Goal: Task Accomplishment & Management: Complete application form

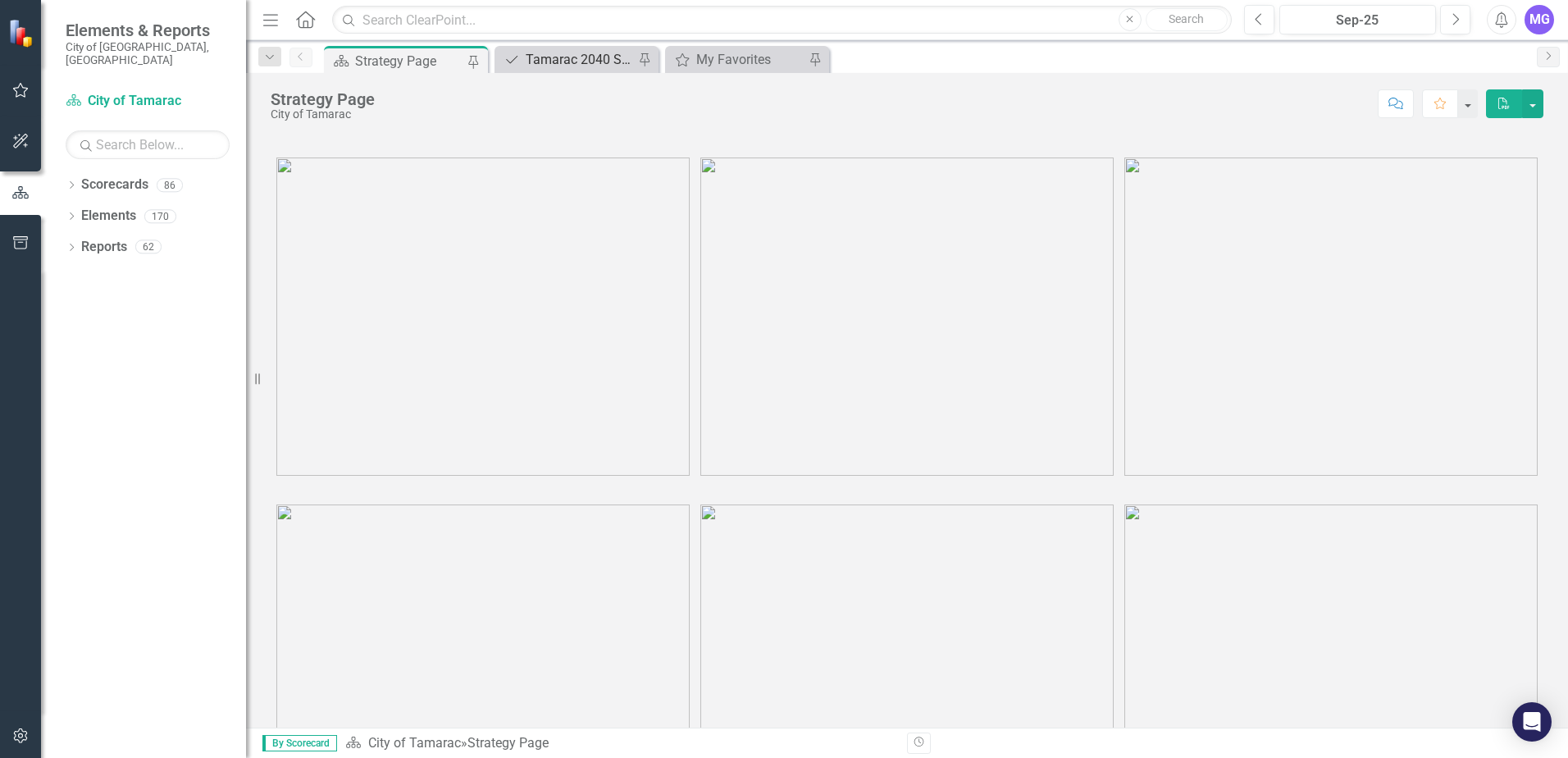
click at [622, 49] on div "Tamarac 2040 Strategic Plan - Departmental Action Plan" at bounding box center [580, 59] width 108 height 21
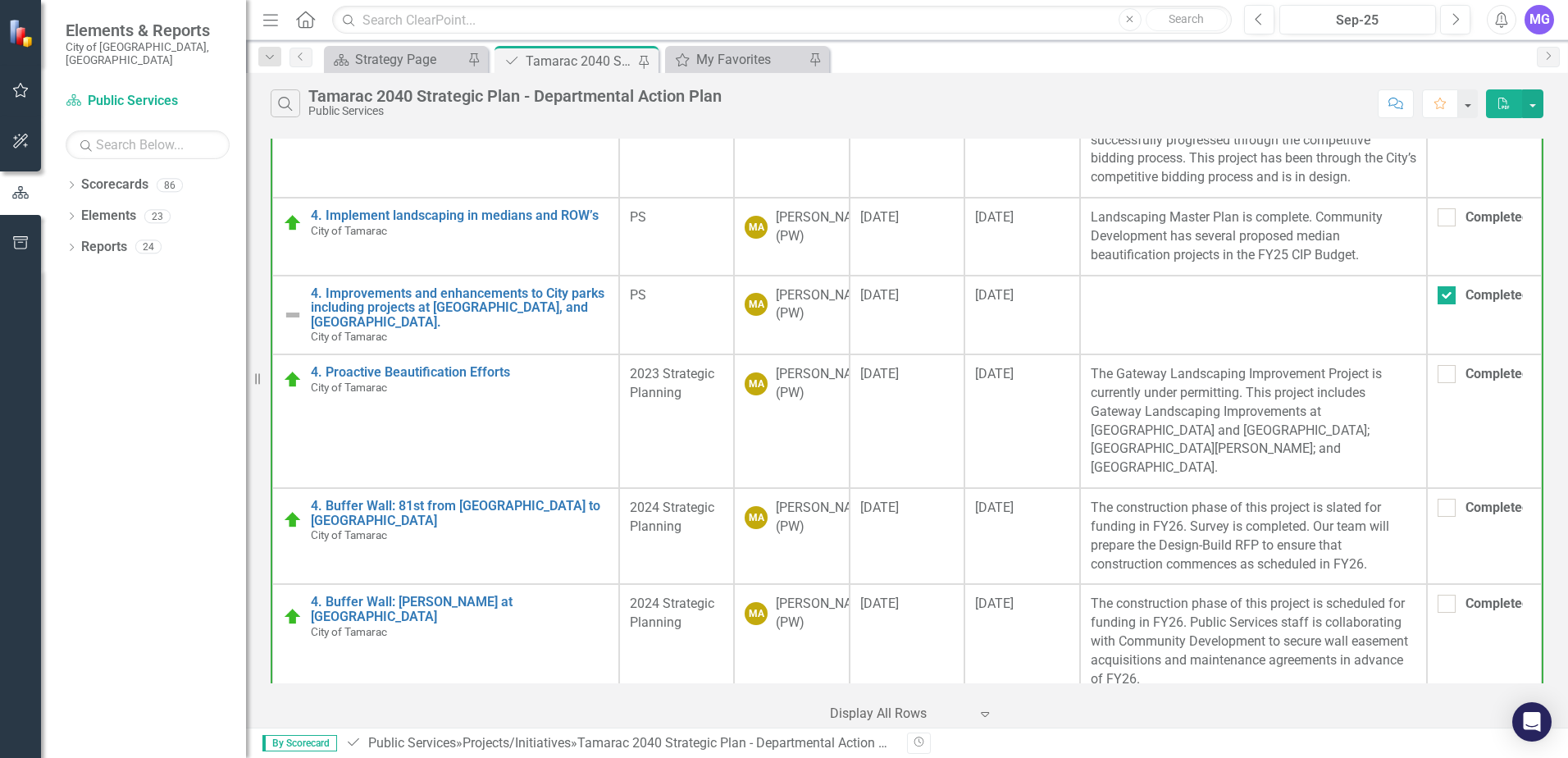
scroll to position [1230, 0]
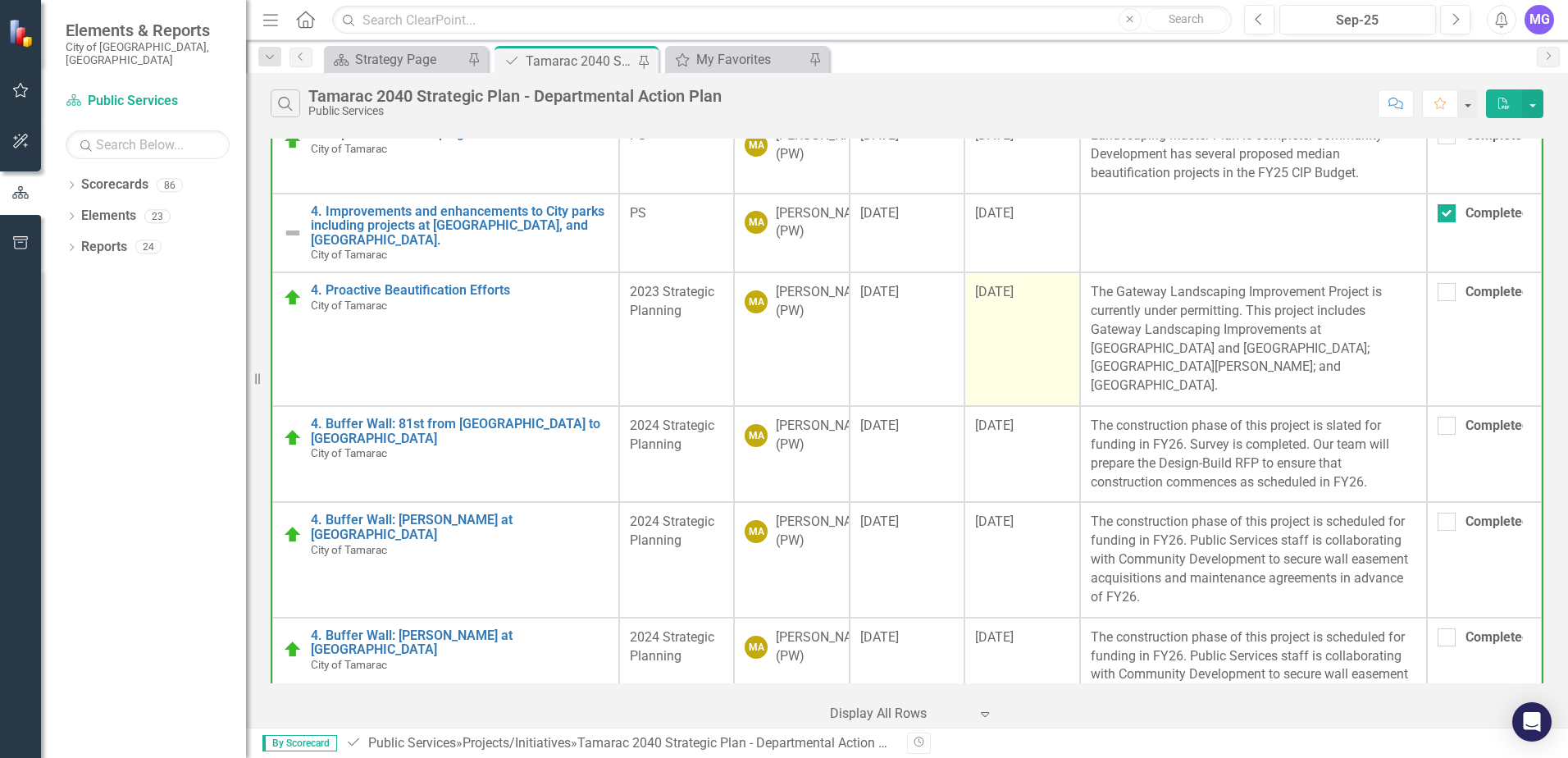
click at [975, 299] on span "[DATE]" at bounding box center [994, 292] width 39 height 15
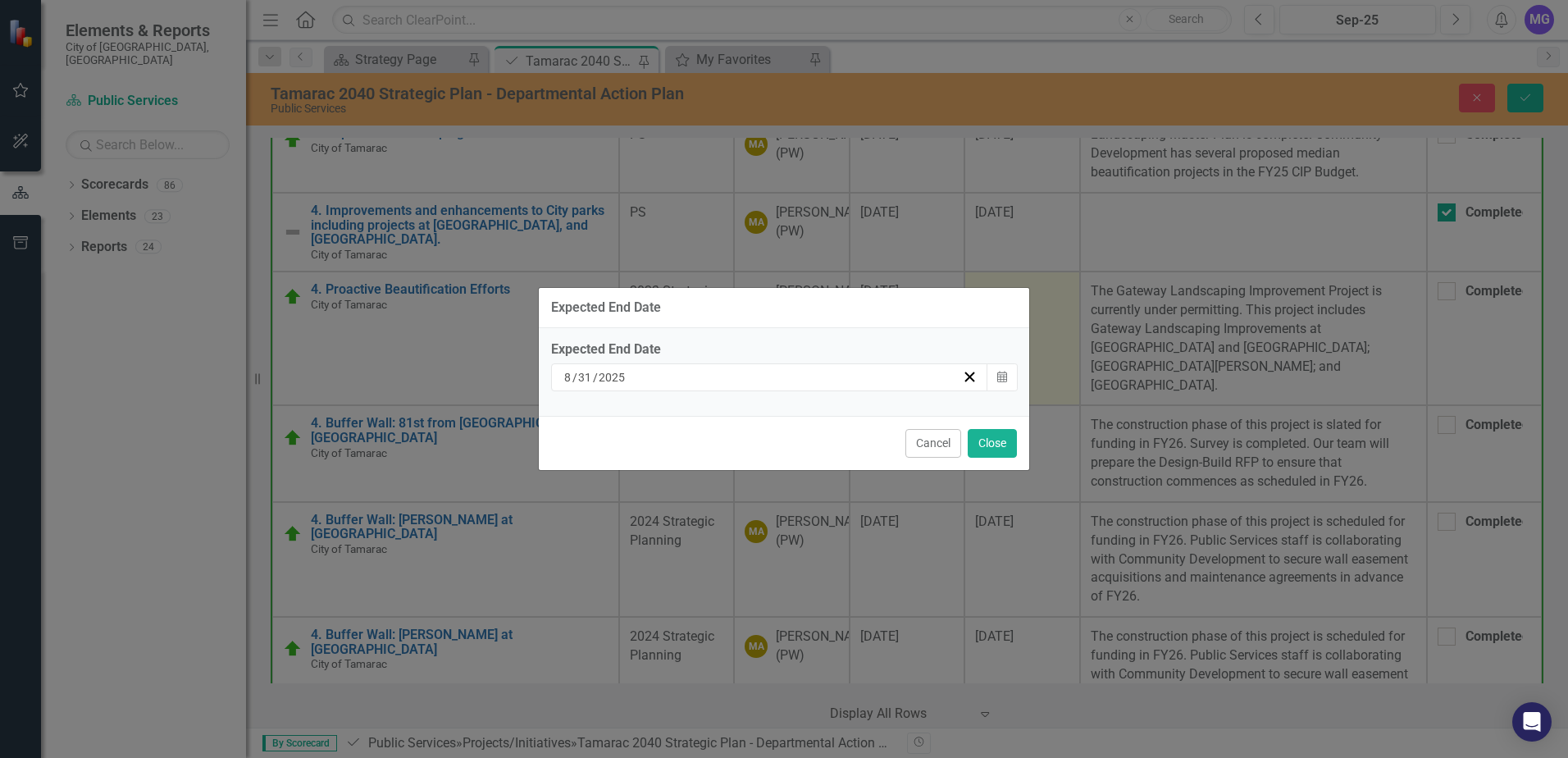
click at [565, 375] on input "8" at bounding box center [568, 376] width 9 height 16
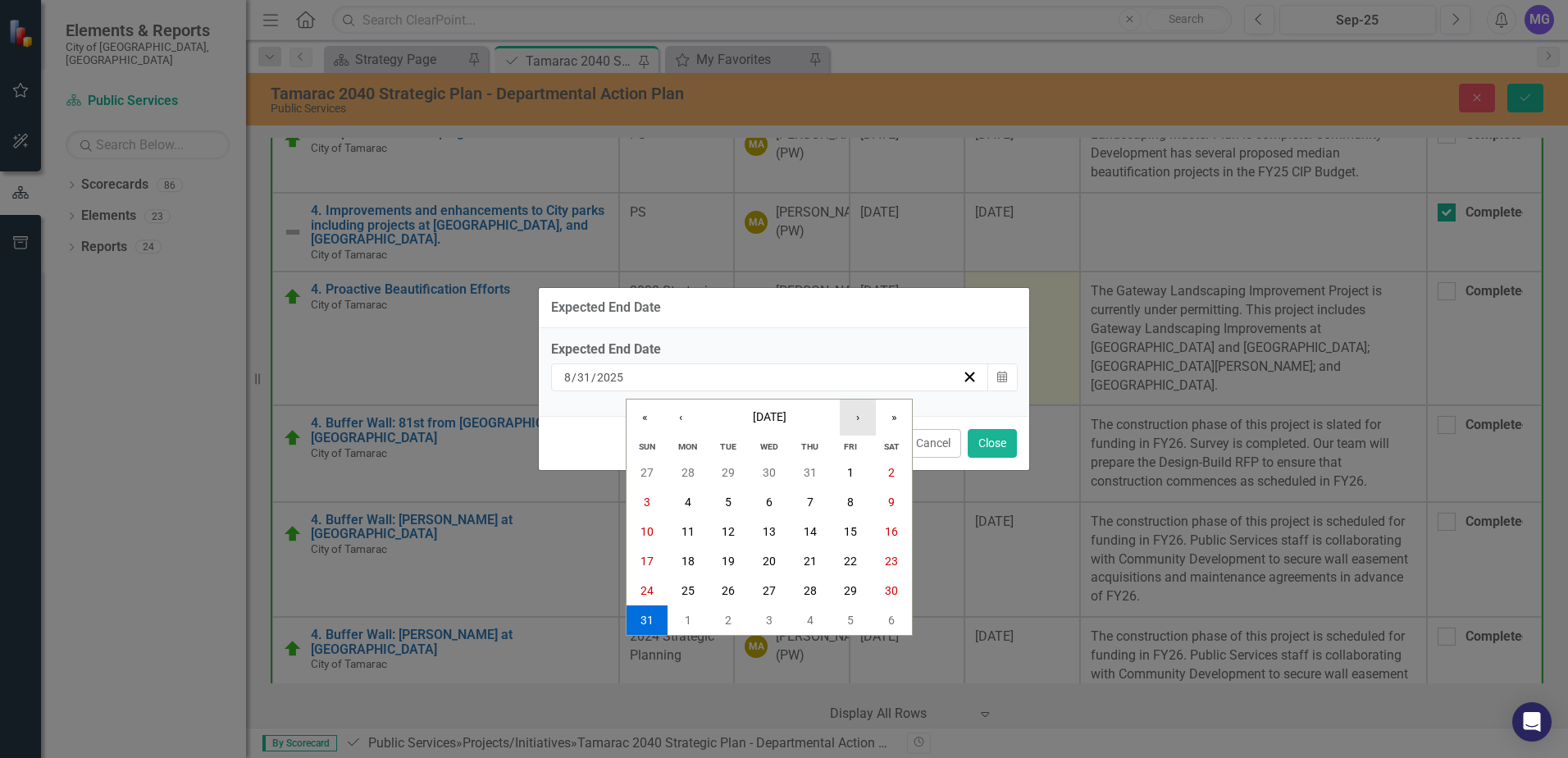
click at [856, 418] on button "›" at bounding box center [857, 418] width 36 height 36
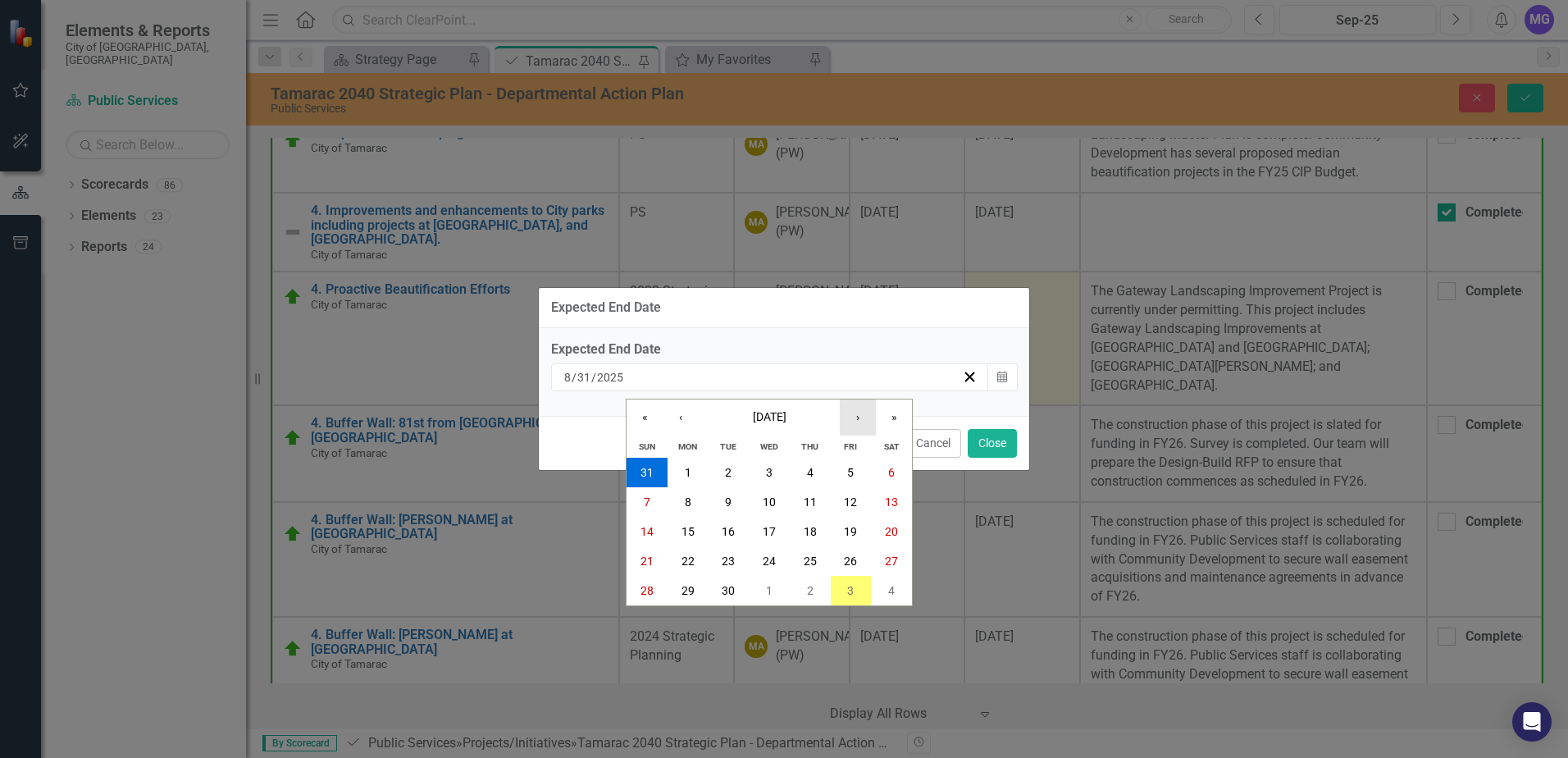
click at [856, 418] on button "›" at bounding box center [857, 418] width 36 height 36
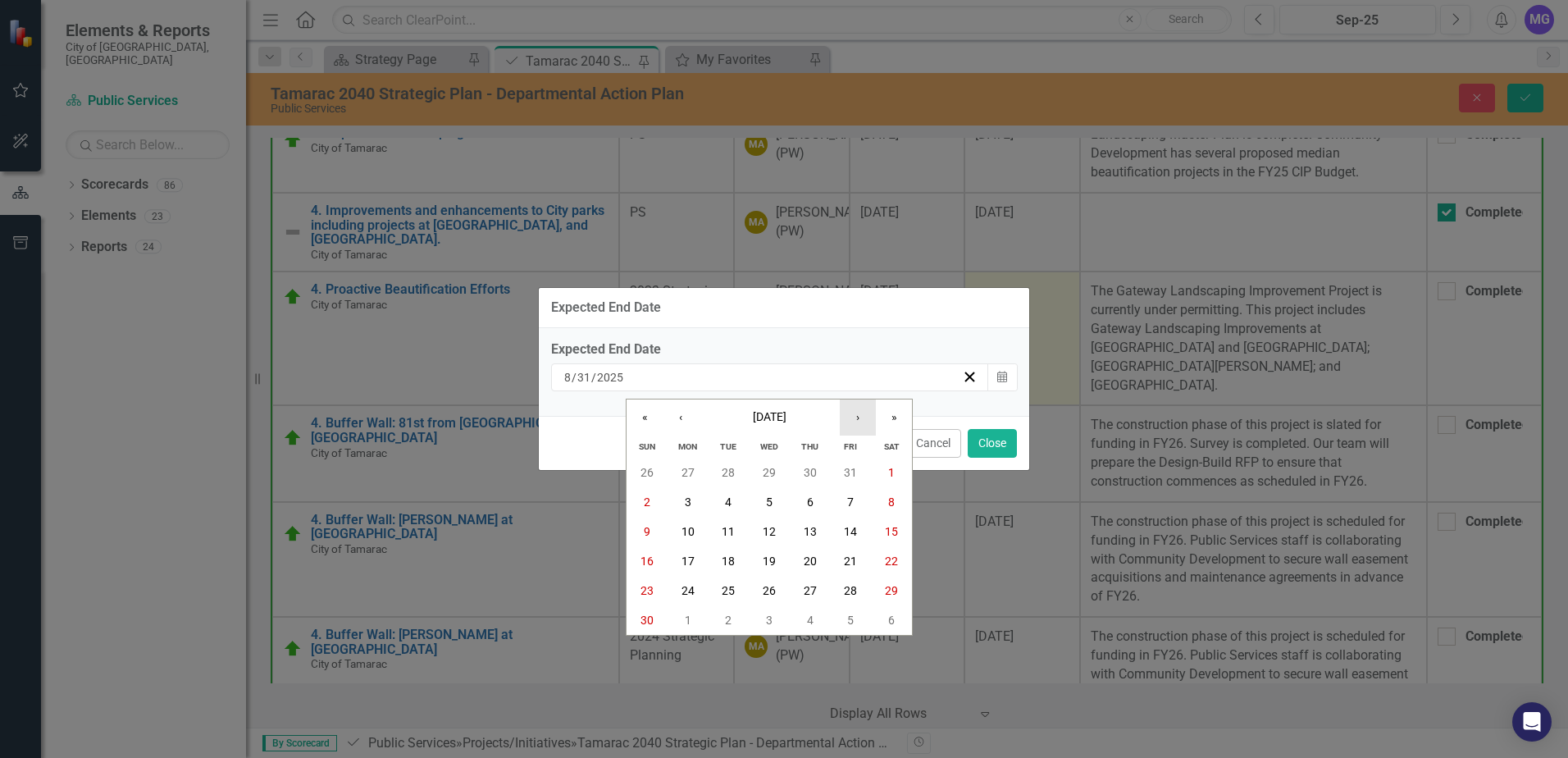
click at [856, 418] on button "›" at bounding box center [857, 418] width 36 height 36
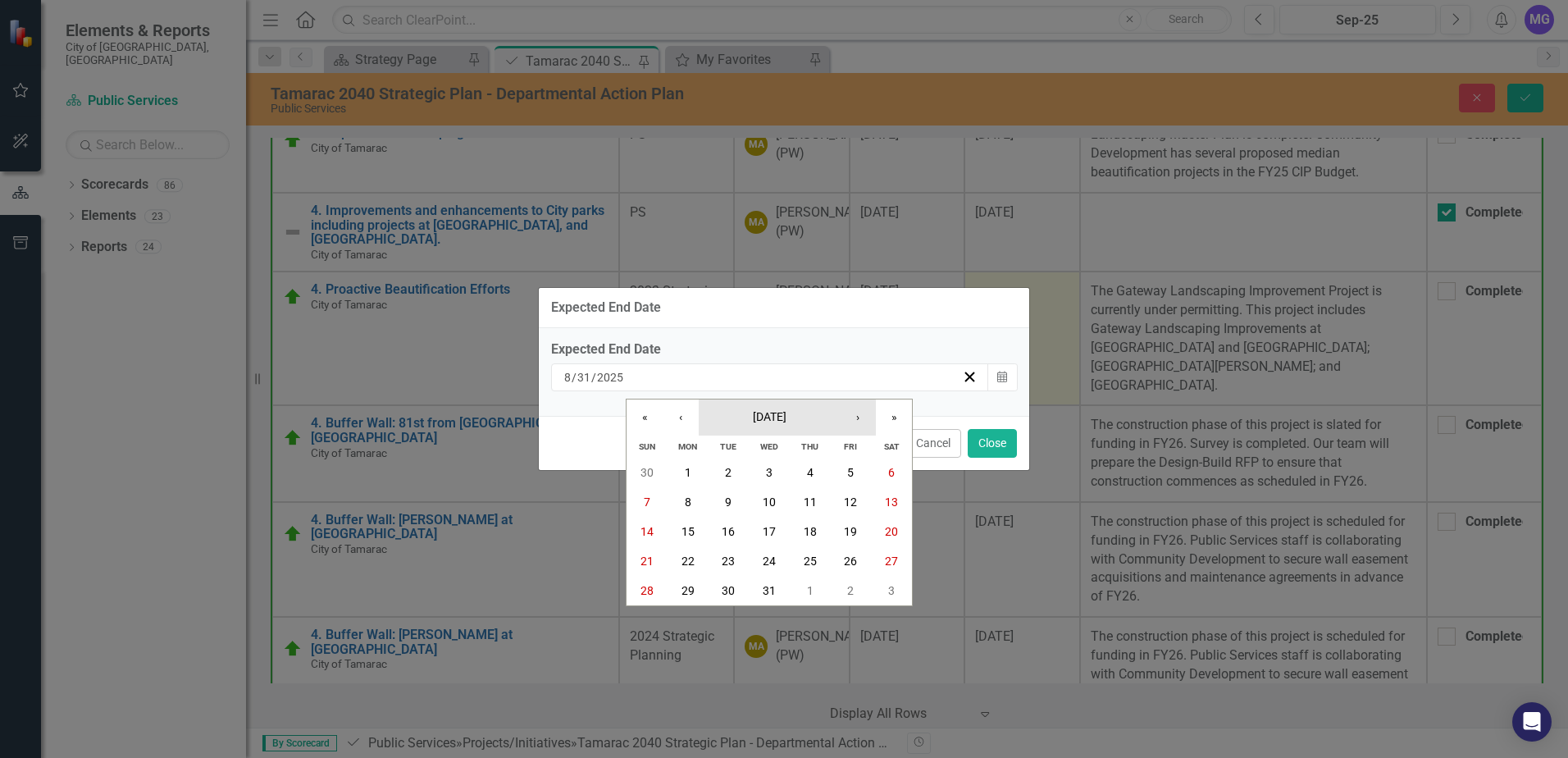
drag, startPoint x: 856, startPoint y: 418, endPoint x: 742, endPoint y: 418, distance: 114.0
click at [742, 418] on div "« ‹ December 2025 › »" at bounding box center [769, 418] width 285 height 36
click at [766, 587] on abbr "31" at bounding box center [768, 590] width 13 height 13
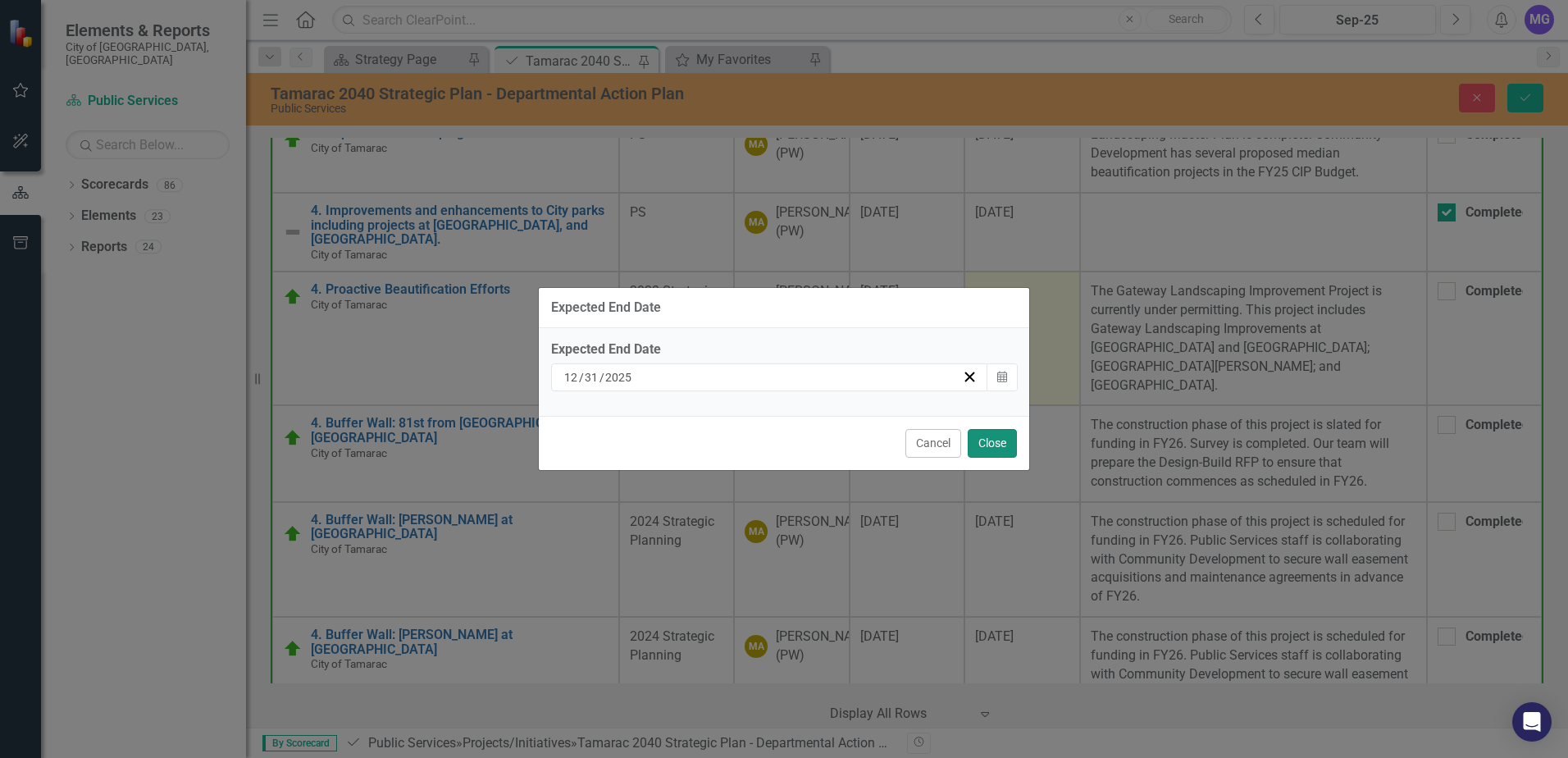
click at [988, 443] on button "Close" at bounding box center [992, 442] width 49 height 28
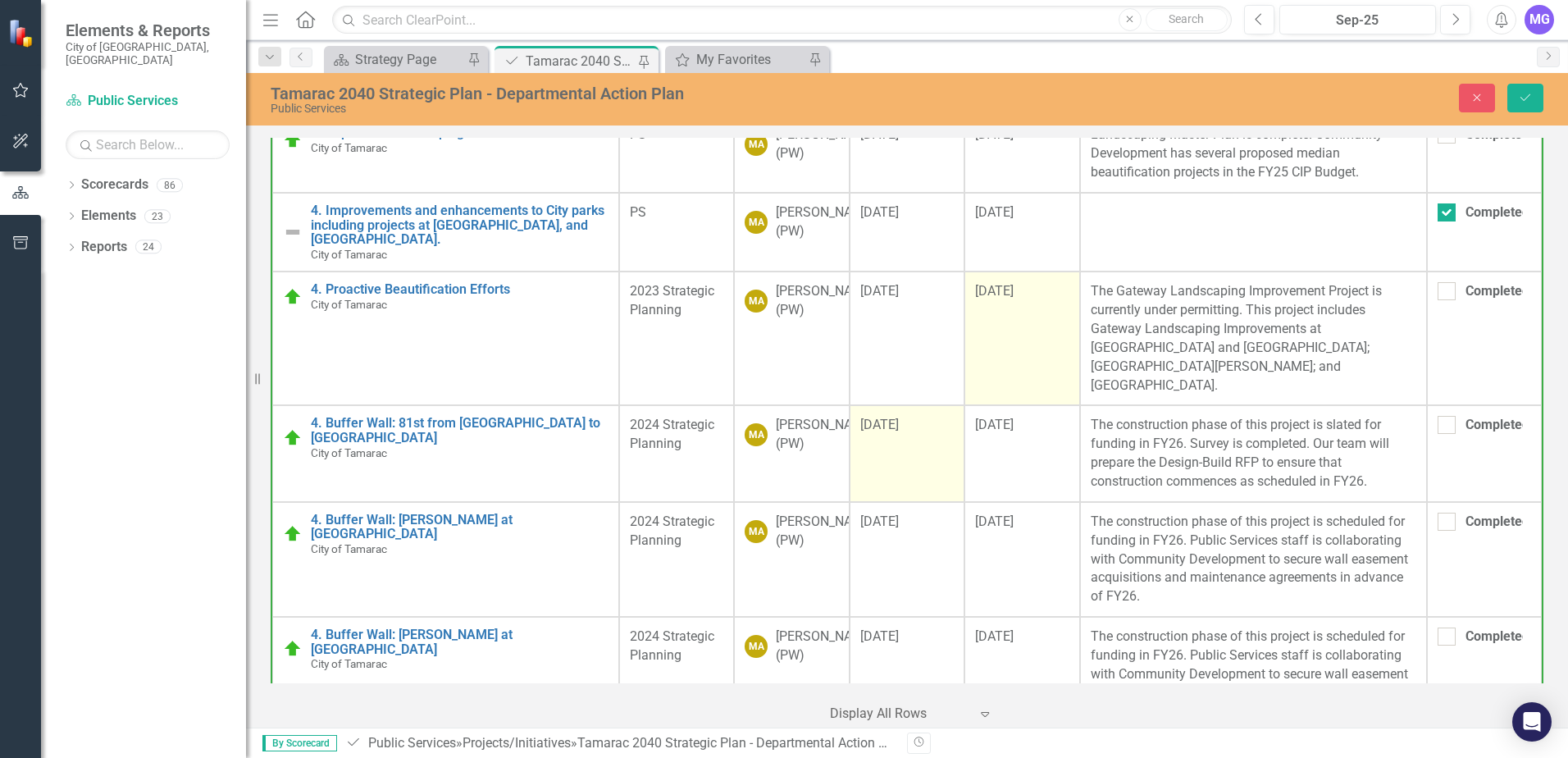
click at [905, 501] on td "[DATE]" at bounding box center [907, 453] width 115 height 96
click at [1523, 97] on icon "Save" at bounding box center [1524, 97] width 15 height 11
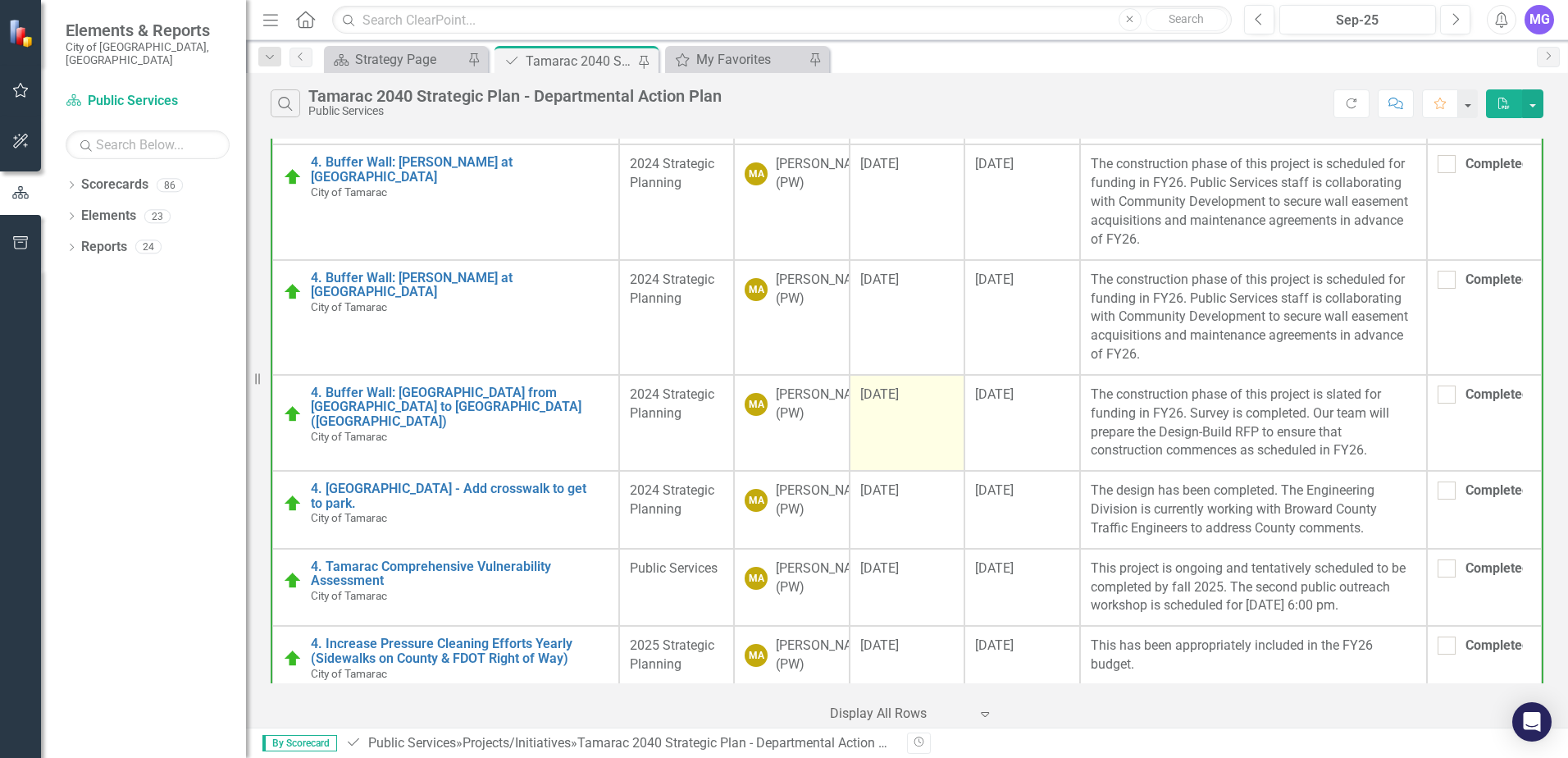
scroll to position [1635, 0]
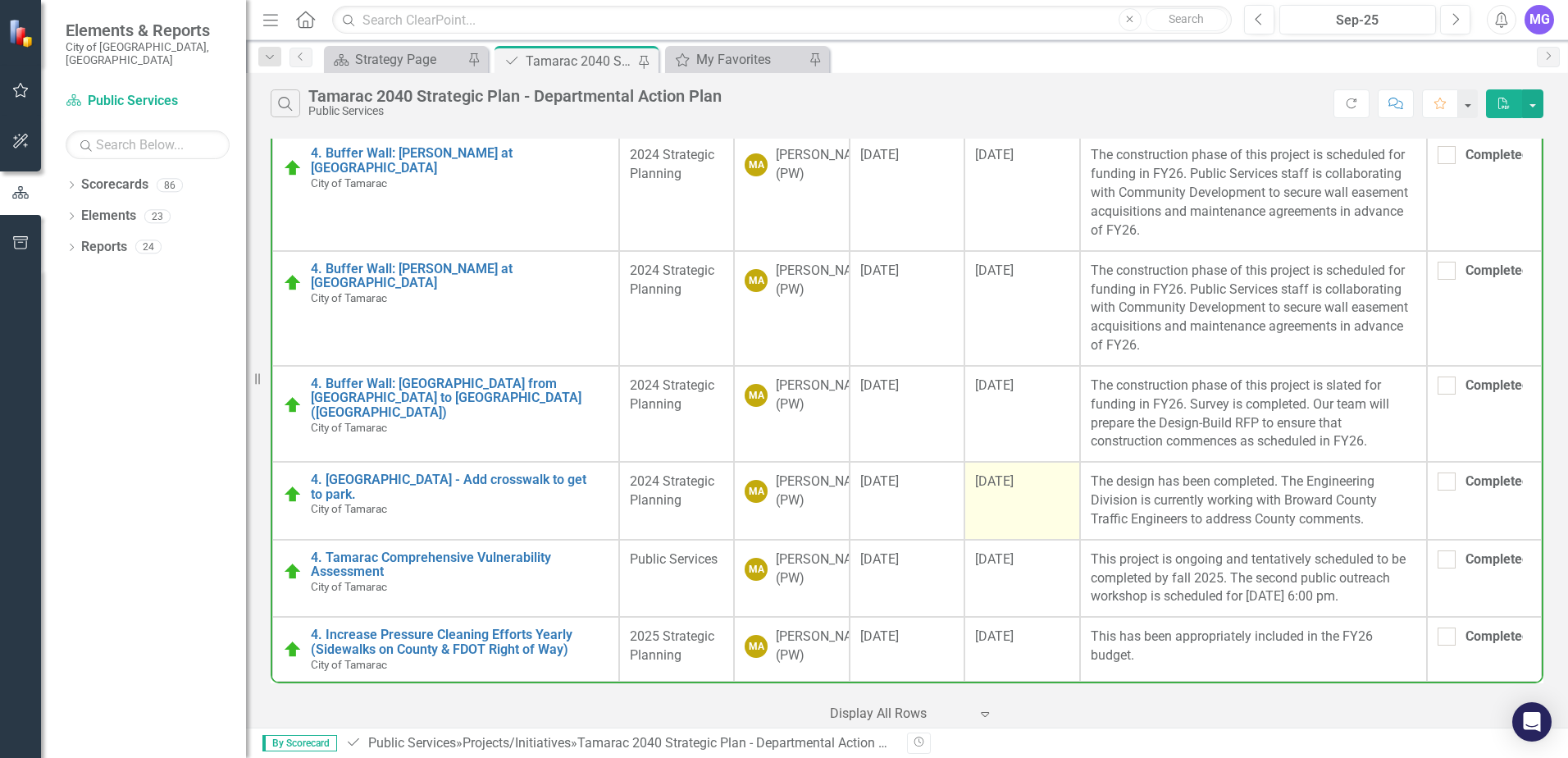
click at [976, 476] on span "[DATE]" at bounding box center [994, 481] width 39 height 15
click at [976, 476] on span "[DATE]" at bounding box center [994, 481] width 39 height 15
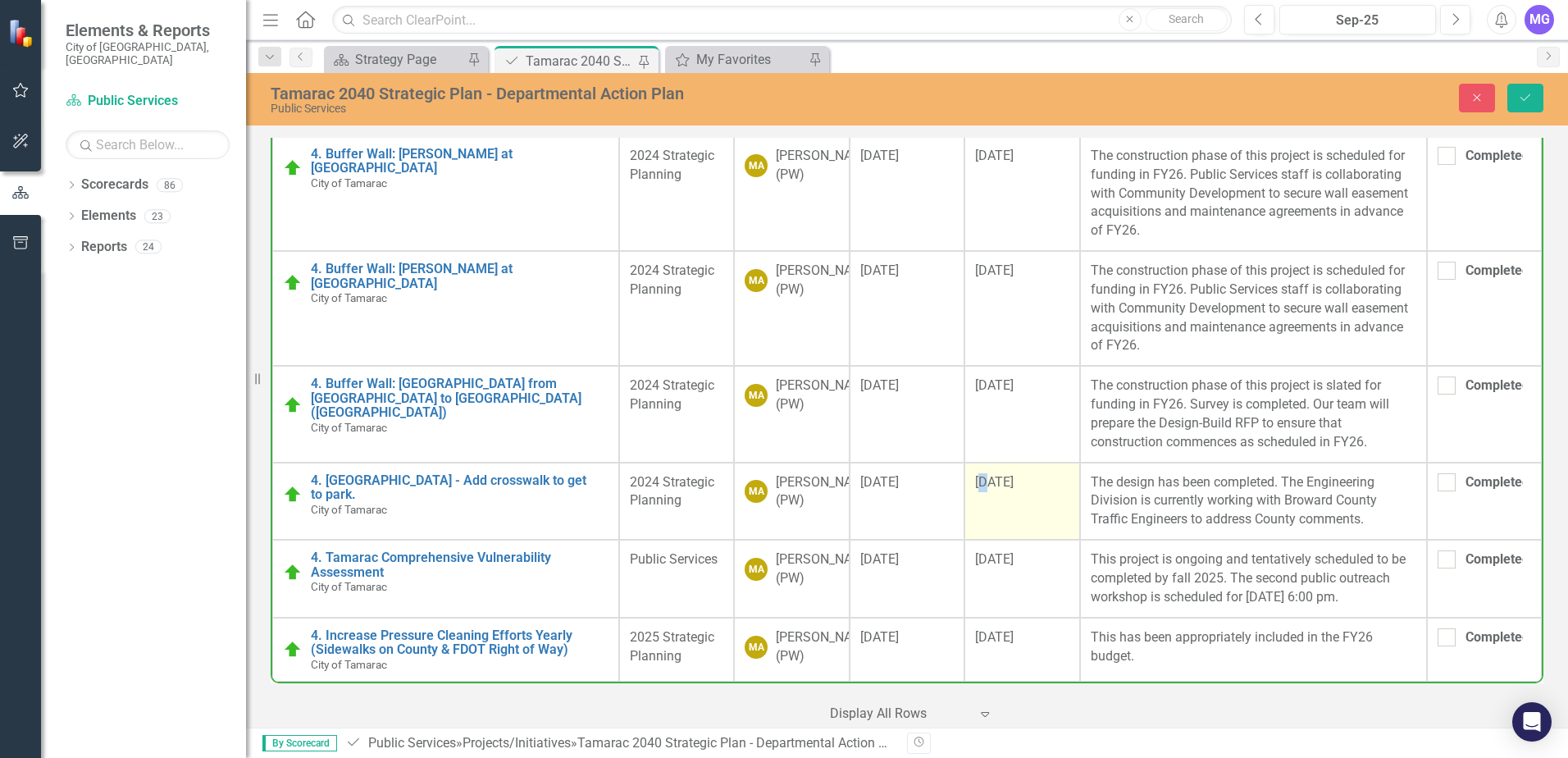
scroll to position [1634, 0]
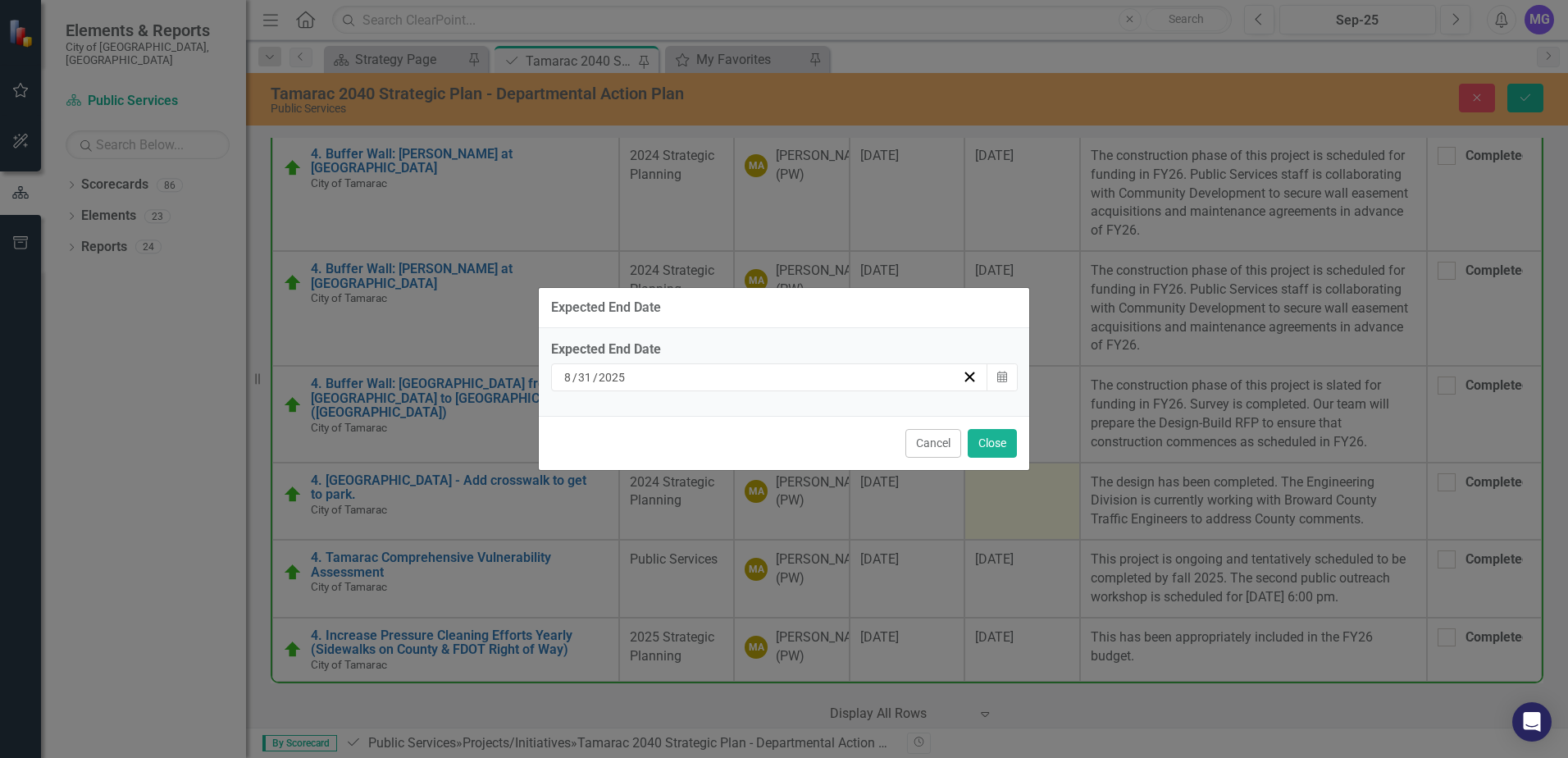
click at [653, 379] on div "8 / 31 / 2025" at bounding box center [761, 376] width 400 height 16
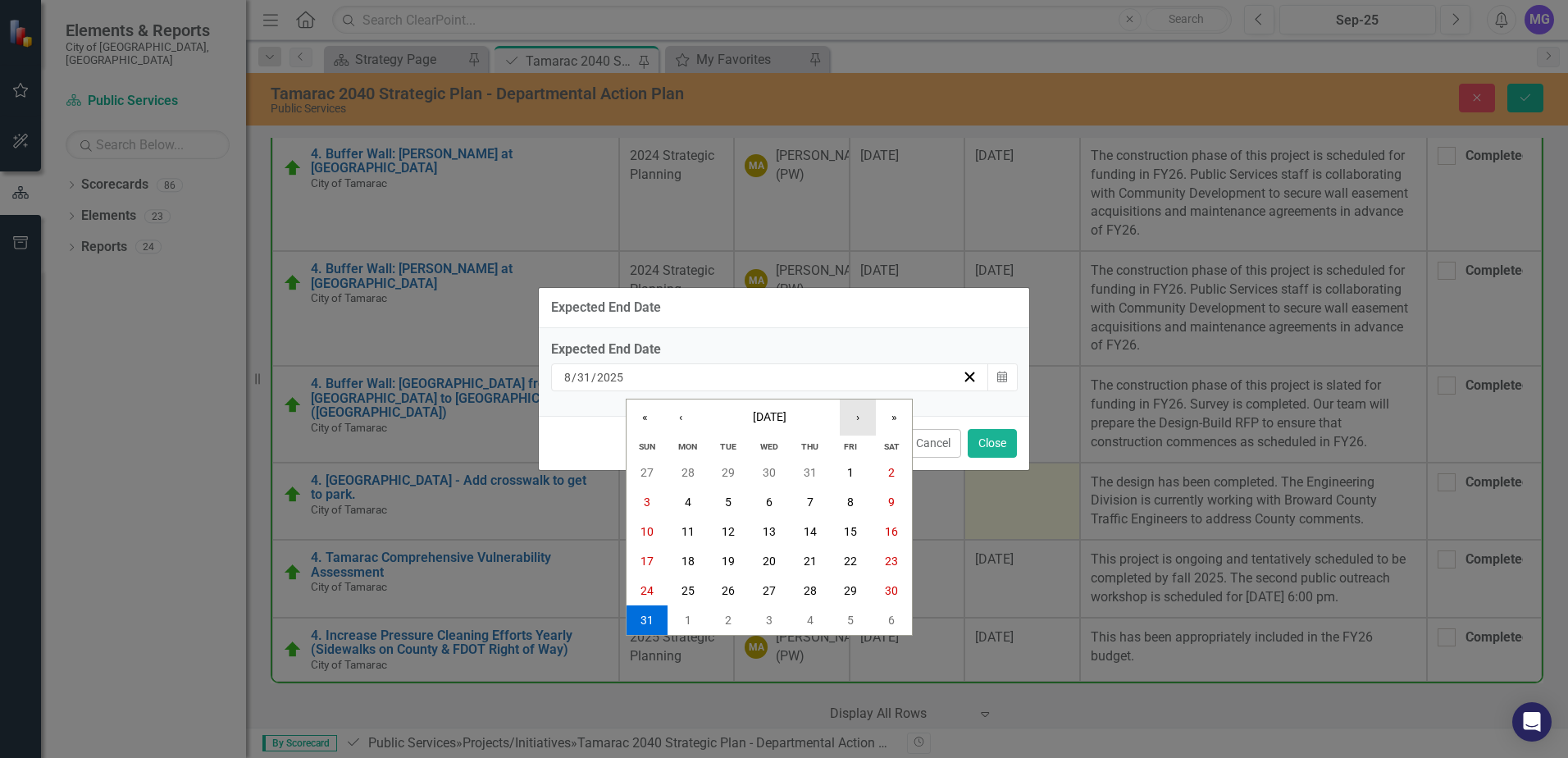
click at [860, 416] on button "›" at bounding box center [857, 418] width 36 height 36
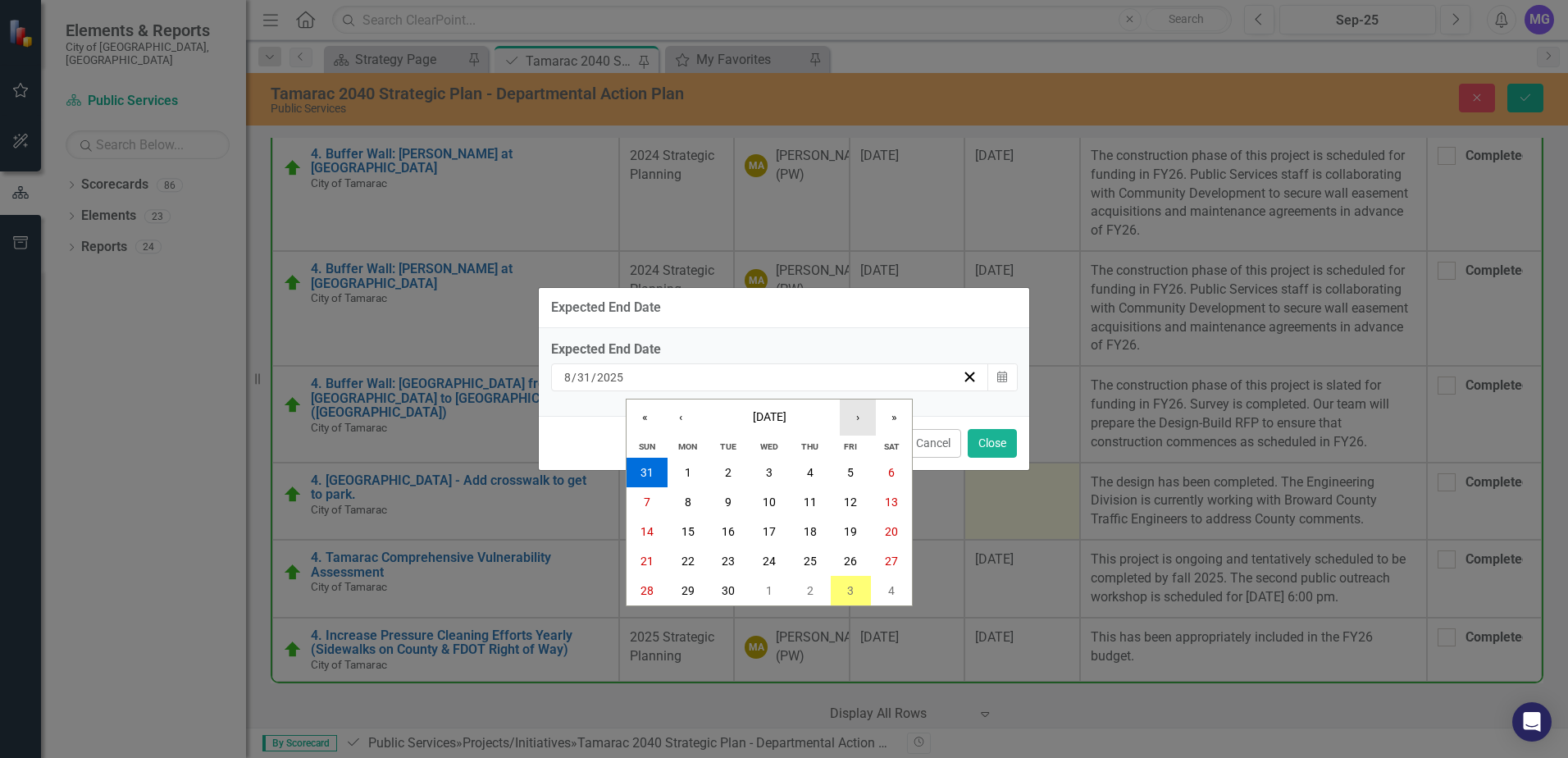
click at [855, 417] on button "›" at bounding box center [857, 418] width 36 height 36
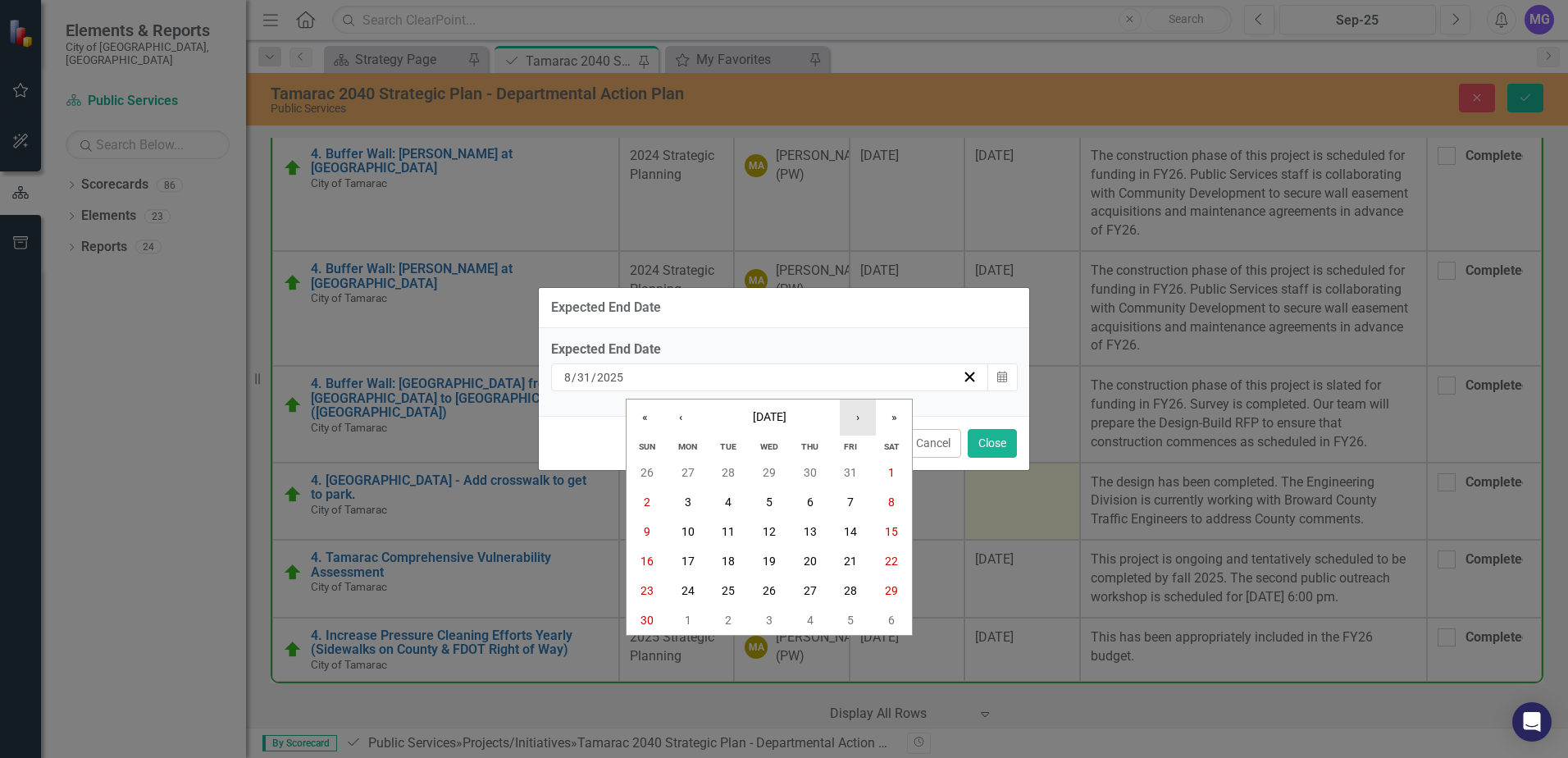
click at [855, 417] on button "›" at bounding box center [857, 418] width 36 height 36
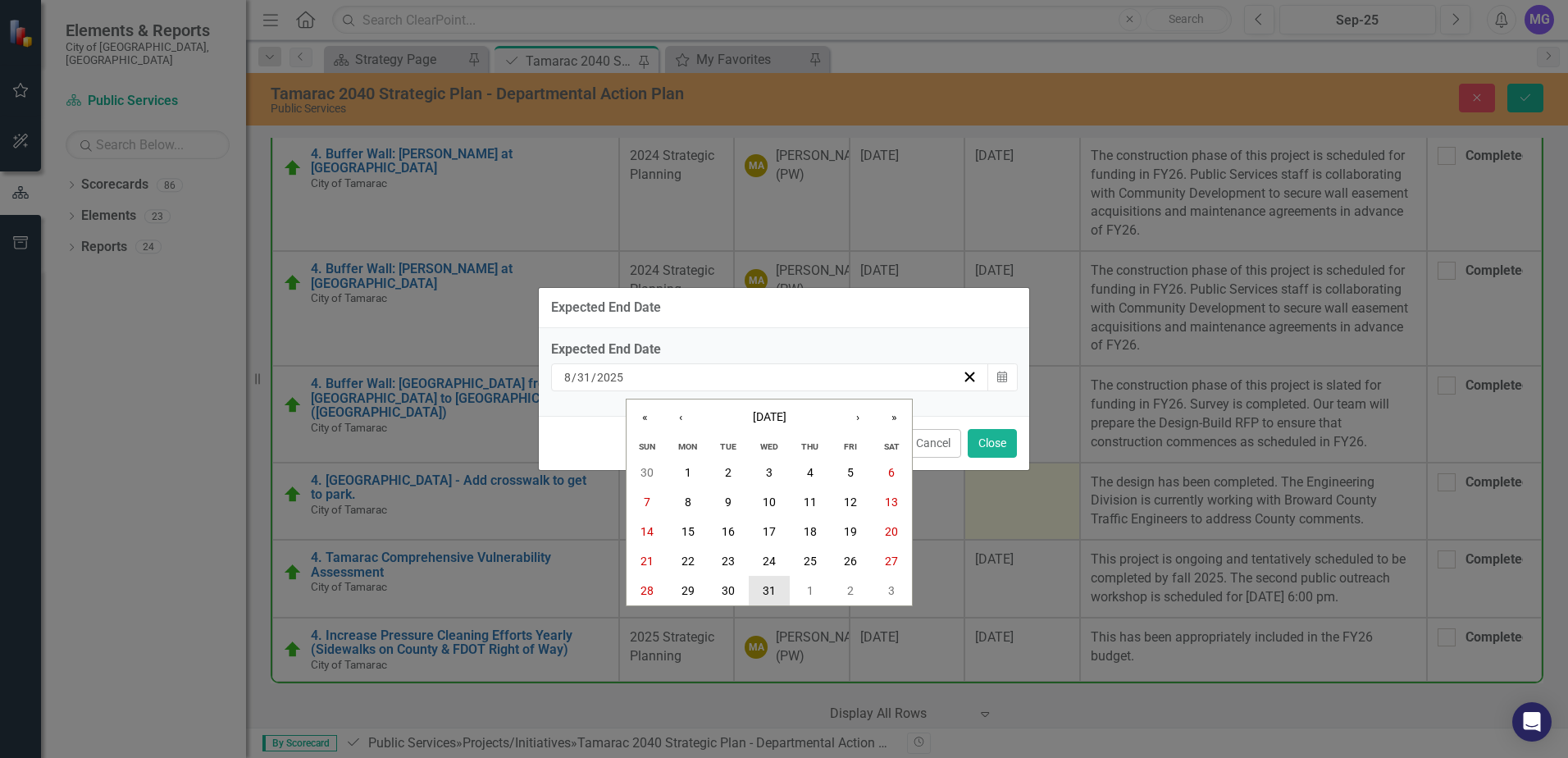
click at [768, 589] on abbr "31" at bounding box center [768, 590] width 13 height 13
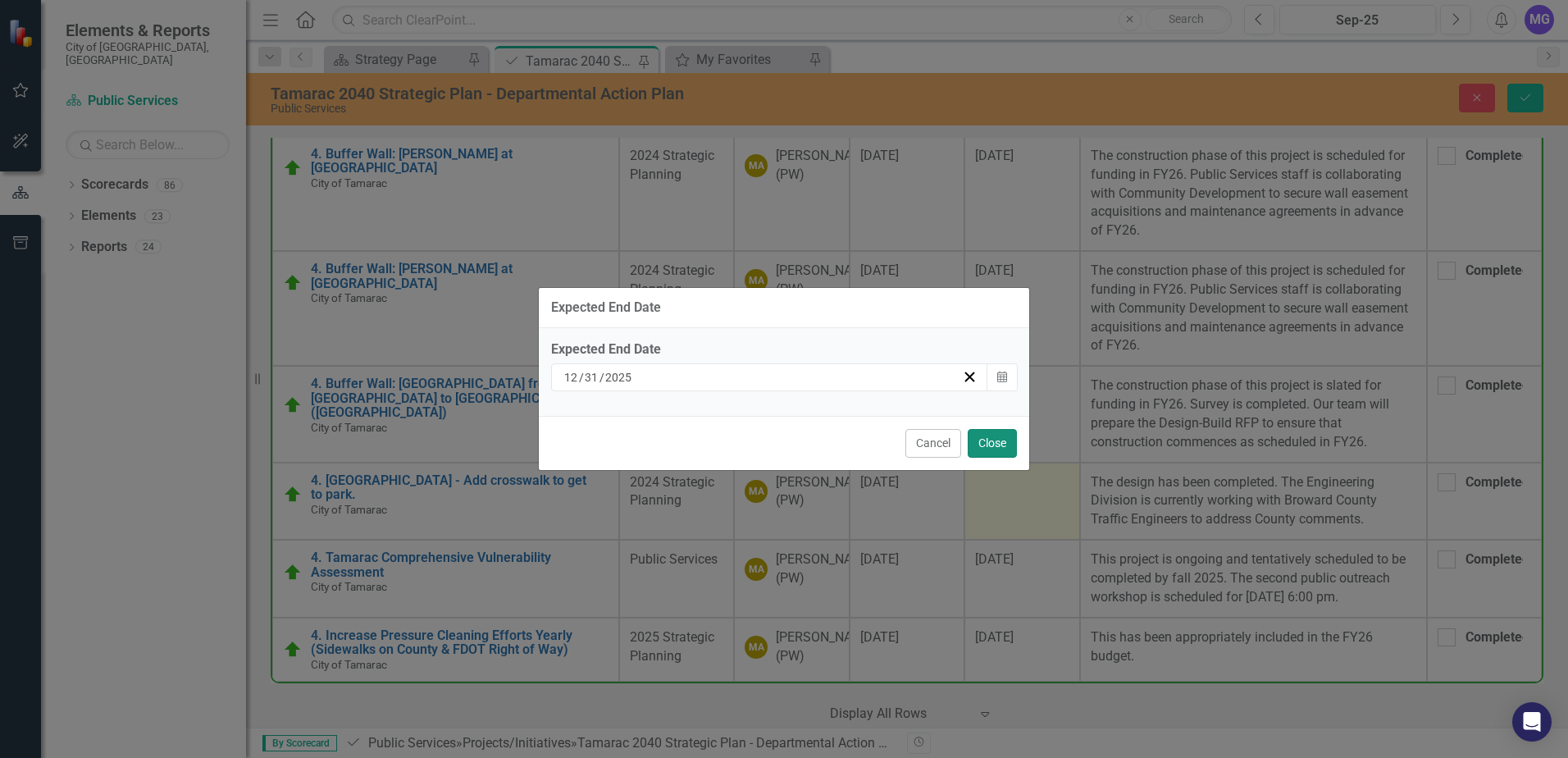
click at [990, 440] on button "Close" at bounding box center [992, 442] width 49 height 28
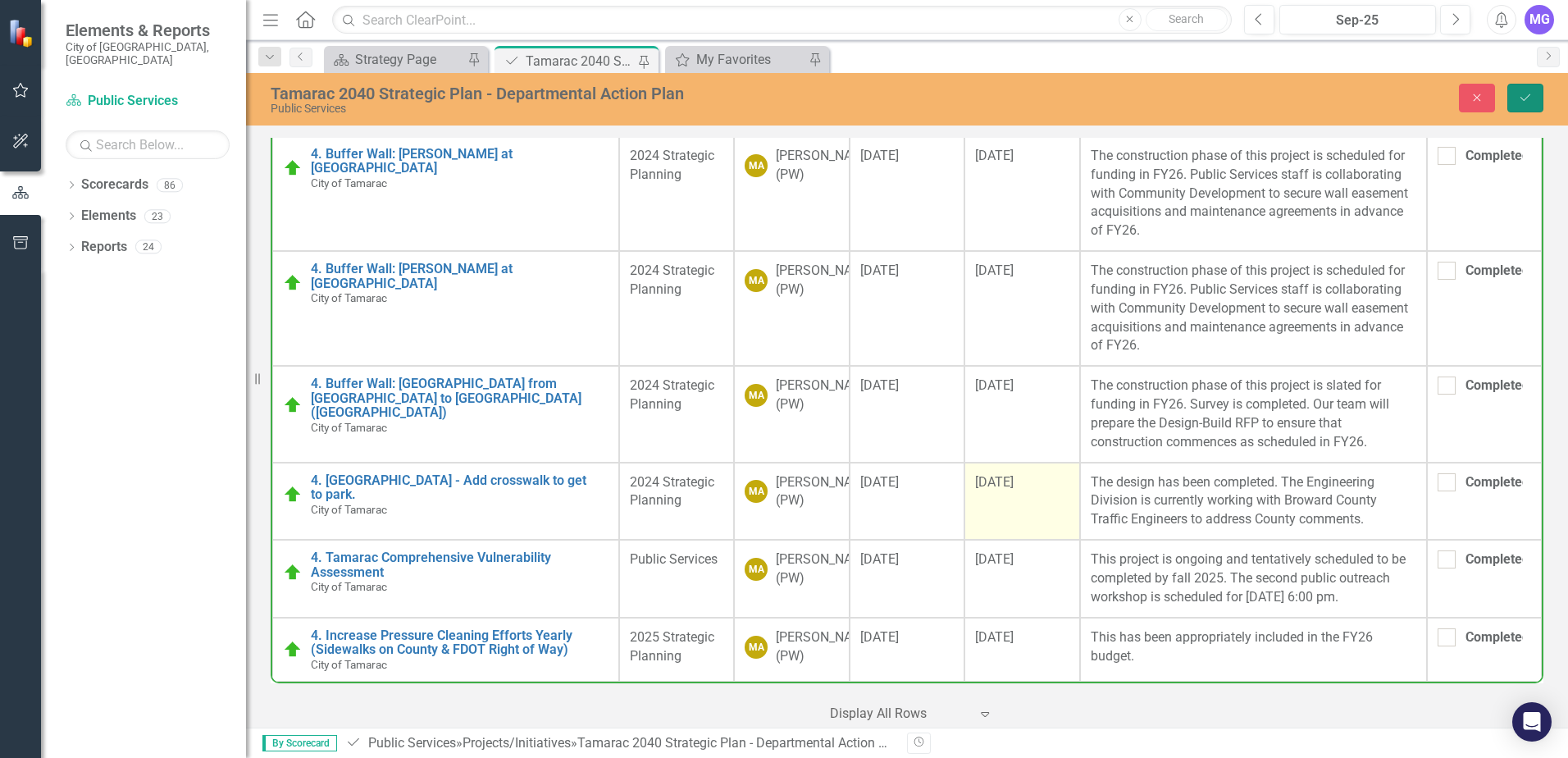
click at [1527, 89] on button "Save" at bounding box center [1525, 98] width 36 height 28
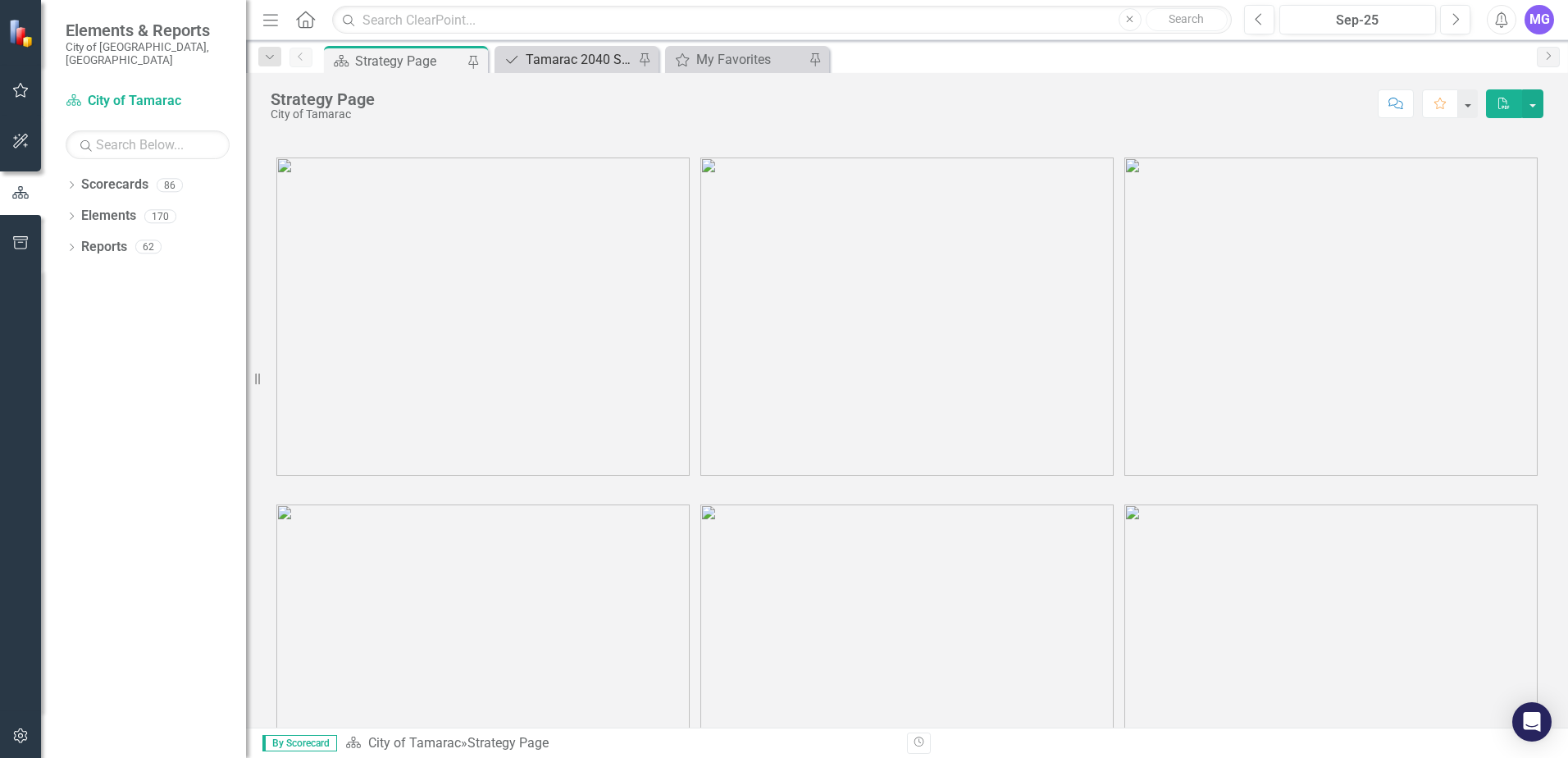
click at [570, 61] on div "Tamarac 2040 Strategic Plan - Departmental Action Plan" at bounding box center [580, 59] width 108 height 21
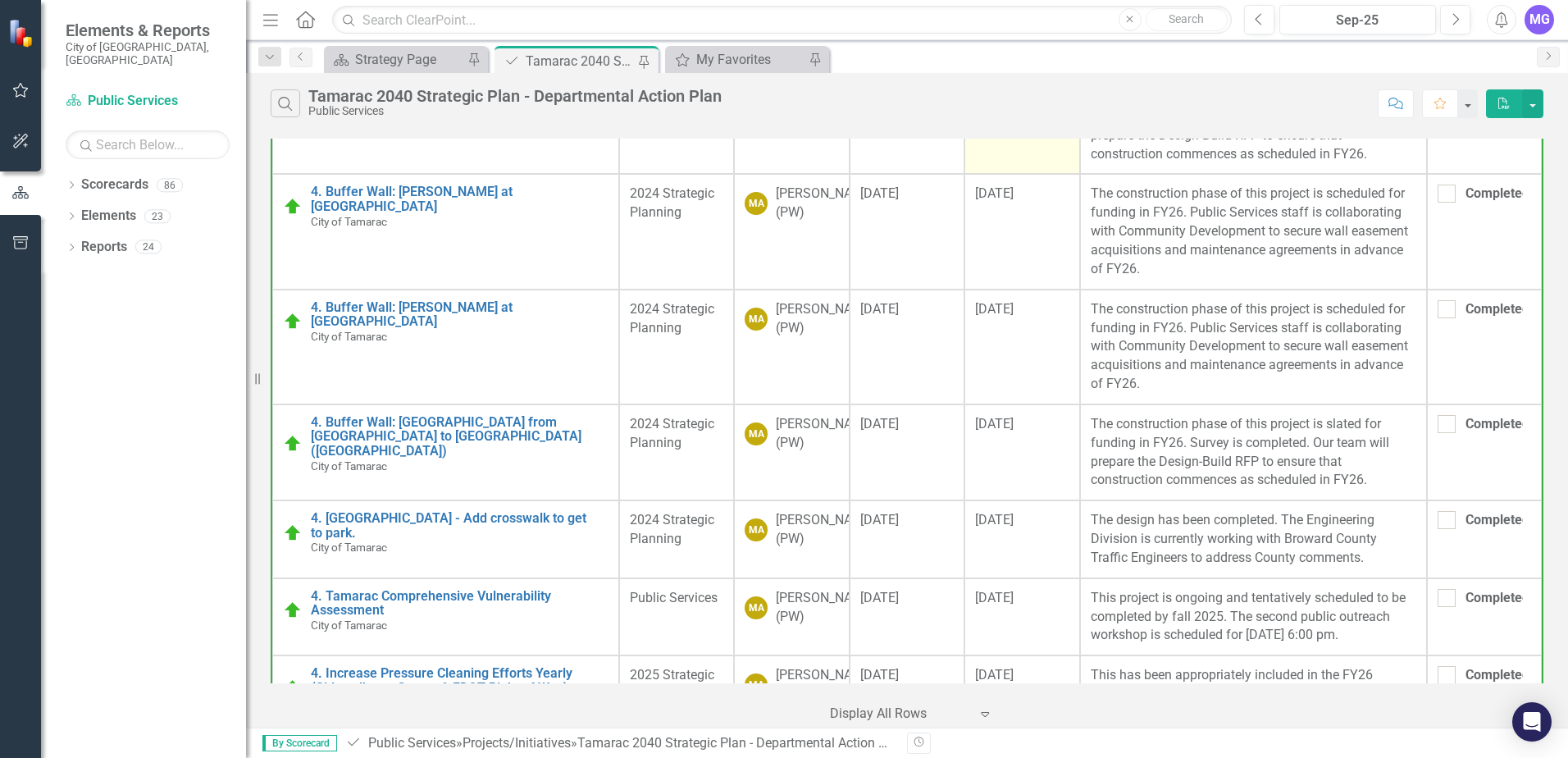
scroll to position [1635, 0]
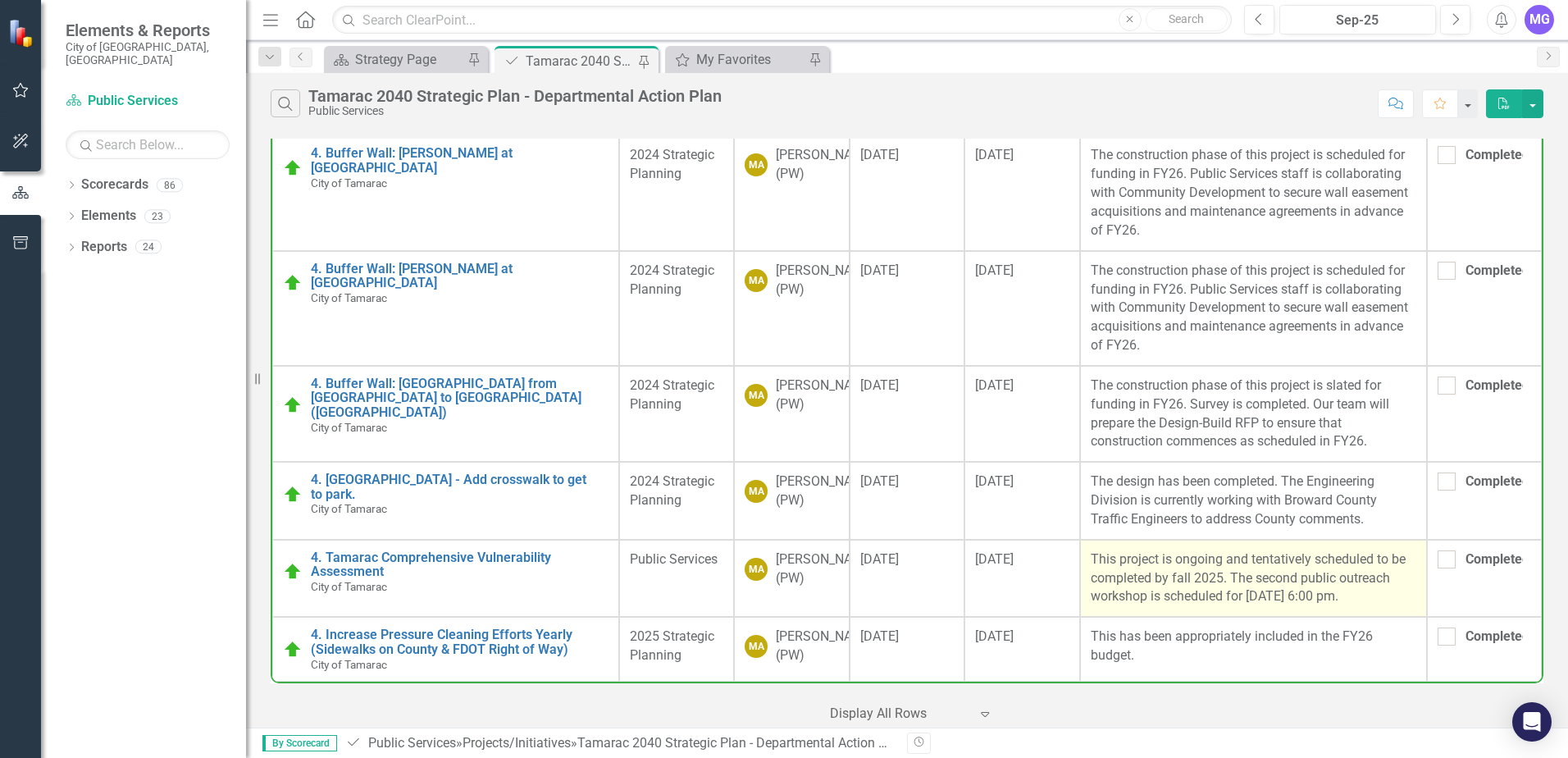
click at [1096, 556] on p "This project is ongoing and tentatively scheduled to be completed by fall 2025.…" at bounding box center [1253, 579] width 326 height 57
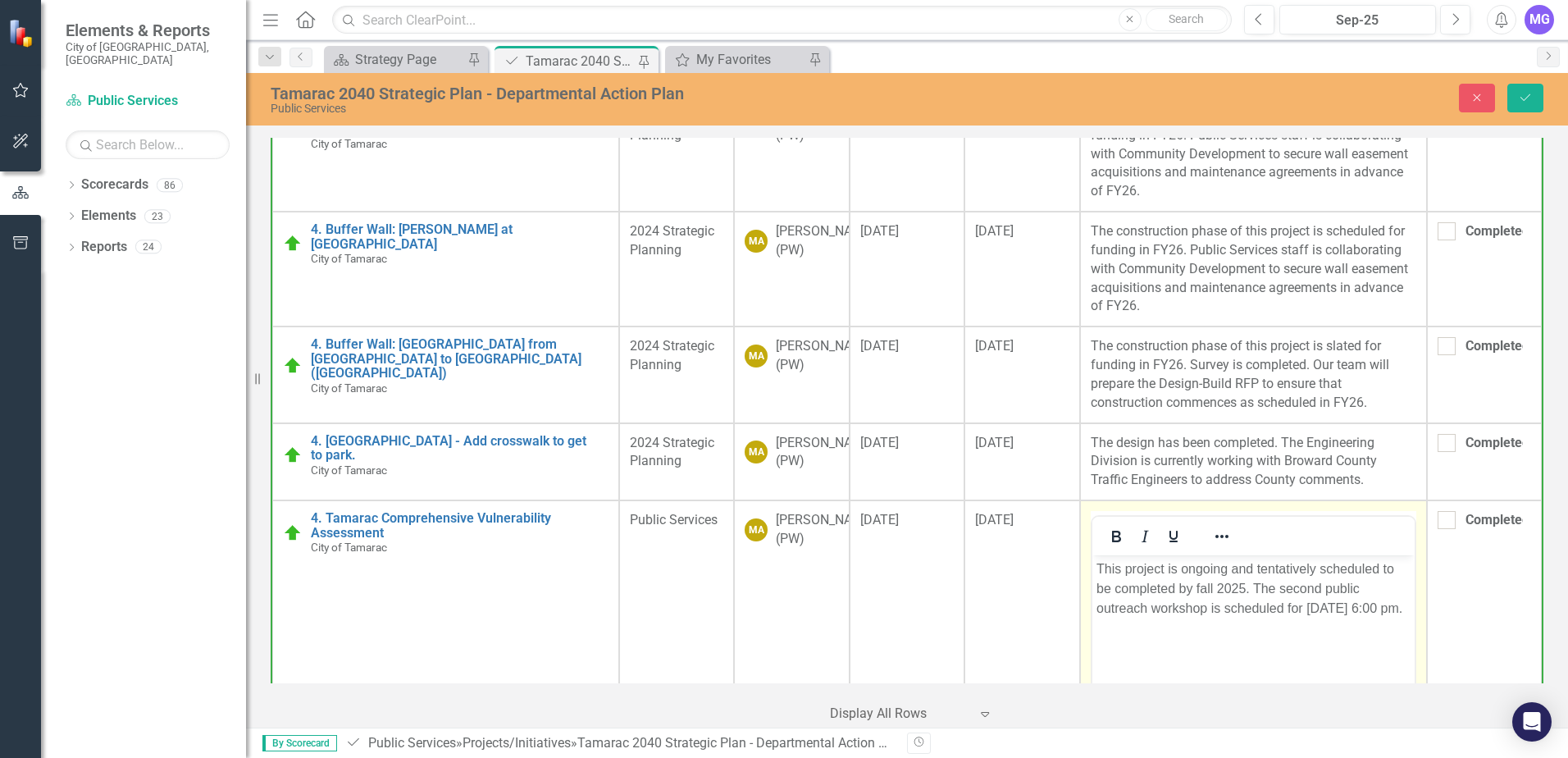
scroll to position [0, 0]
click at [1164, 578] on p "This project is ongoing and tentatively scheduled to be completed by fall 2025.…" at bounding box center [1253, 588] width 314 height 59
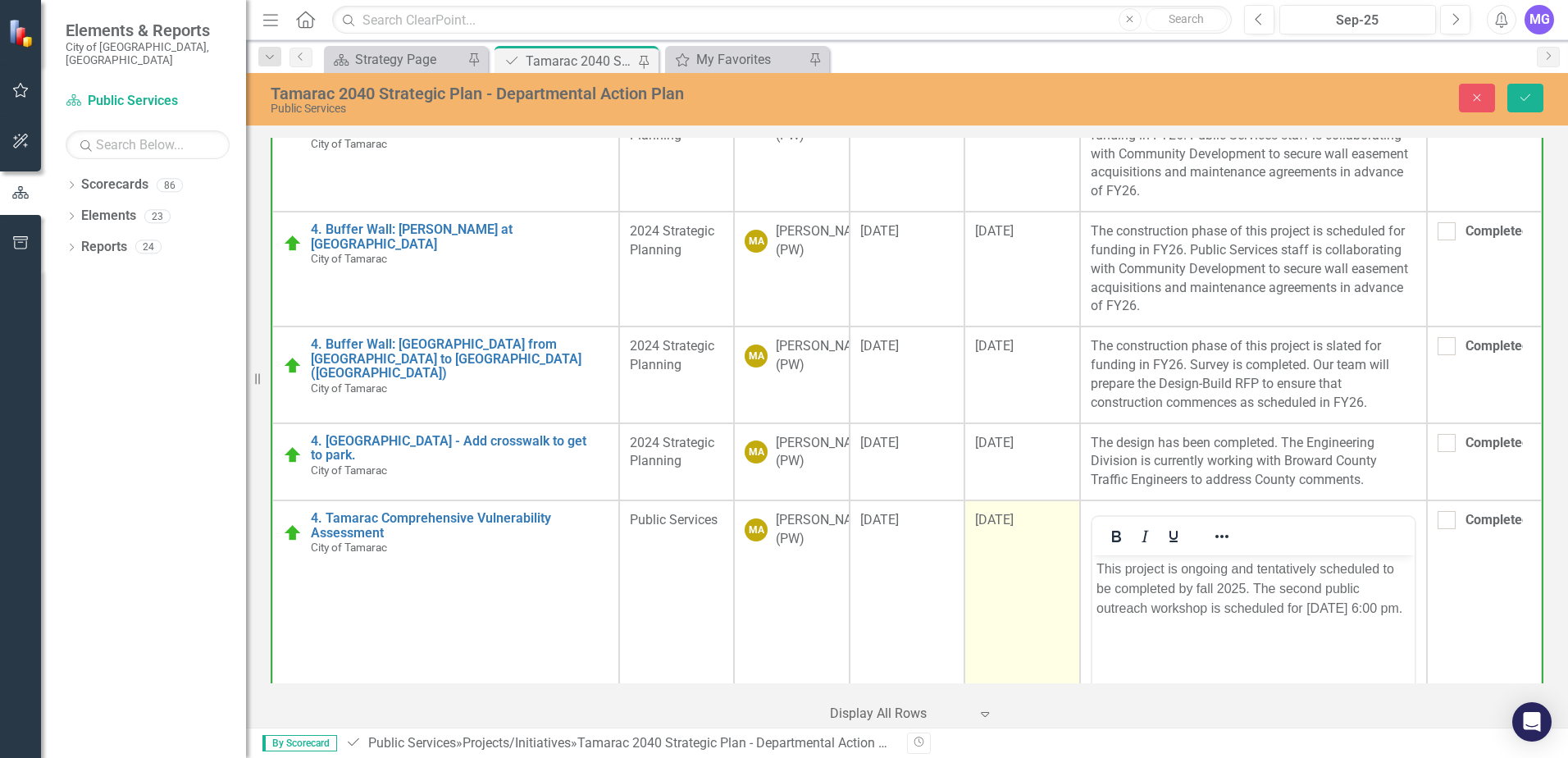
click at [975, 527] on span "[DATE]" at bounding box center [994, 520] width 39 height 15
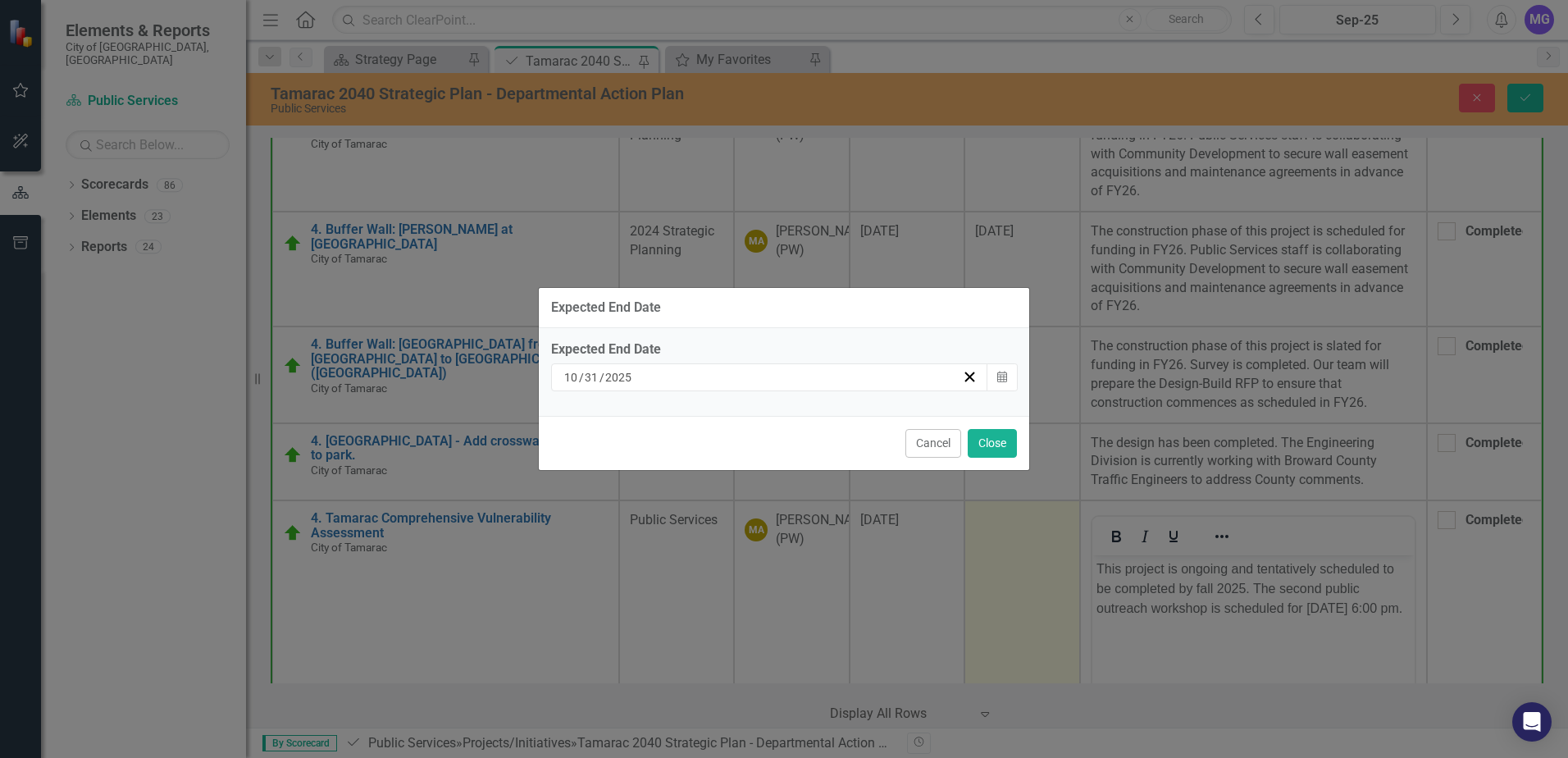
click at [568, 372] on input "10" at bounding box center [571, 376] width 15 height 16
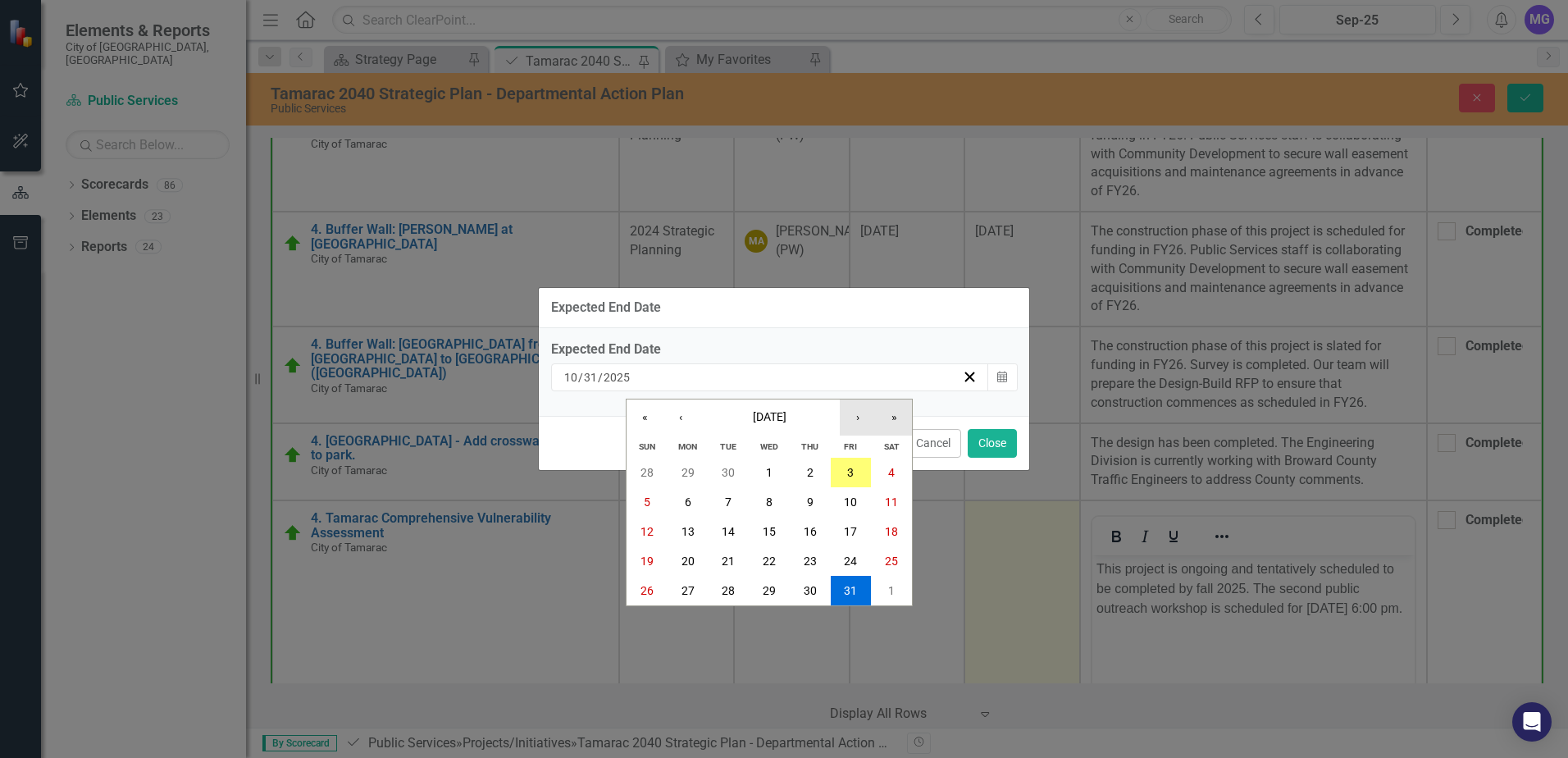
drag, startPoint x: 894, startPoint y: 415, endPoint x: 841, endPoint y: 417, distance: 53.0
click at [841, 417] on div "« ‹ [DATE] › »" at bounding box center [769, 418] width 285 height 36
click at [861, 417] on button "›" at bounding box center [857, 418] width 36 height 36
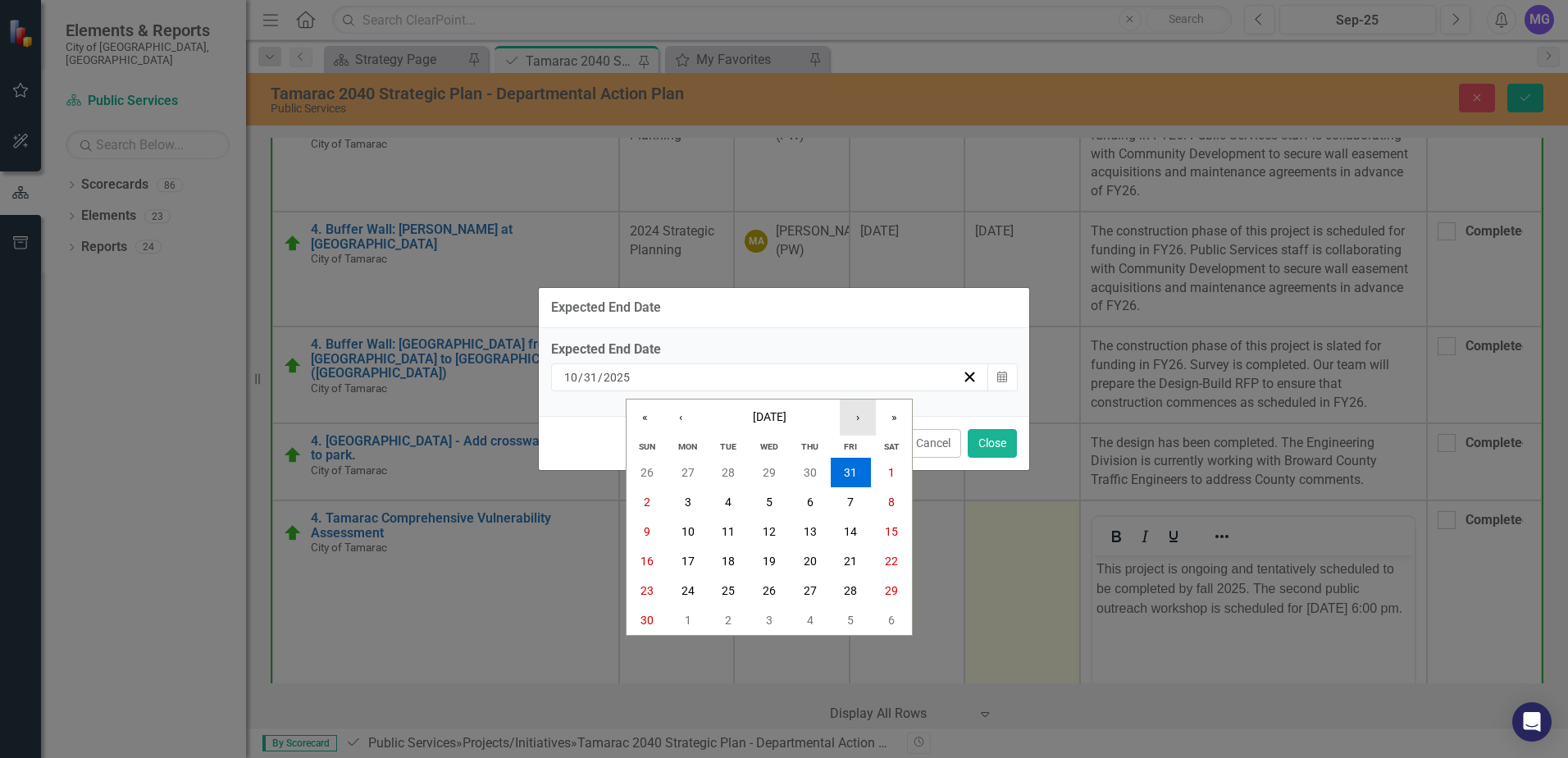
click at [858, 419] on button "›" at bounding box center [857, 418] width 36 height 36
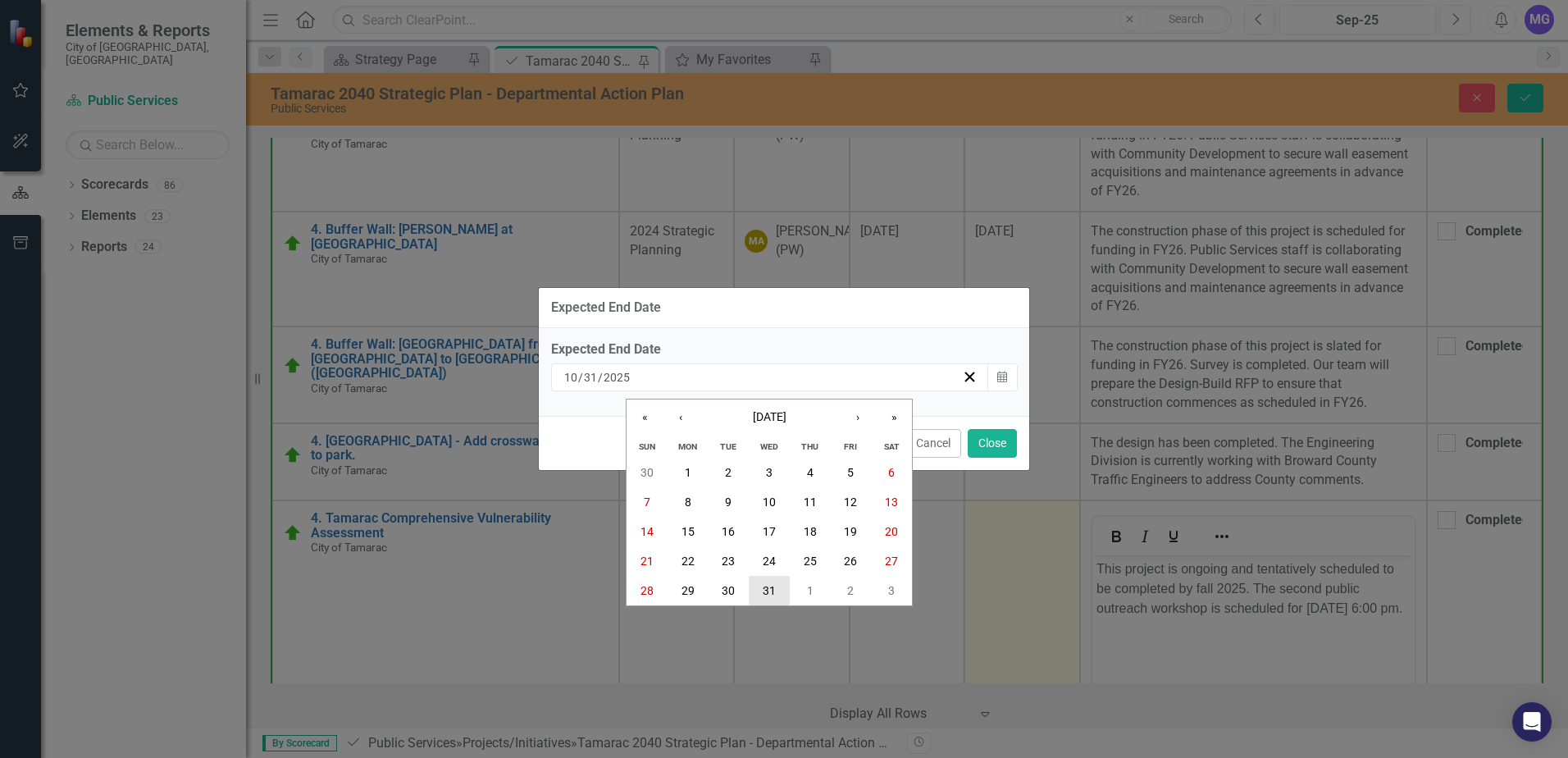
click at [768, 589] on abbr "31" at bounding box center [768, 590] width 13 height 13
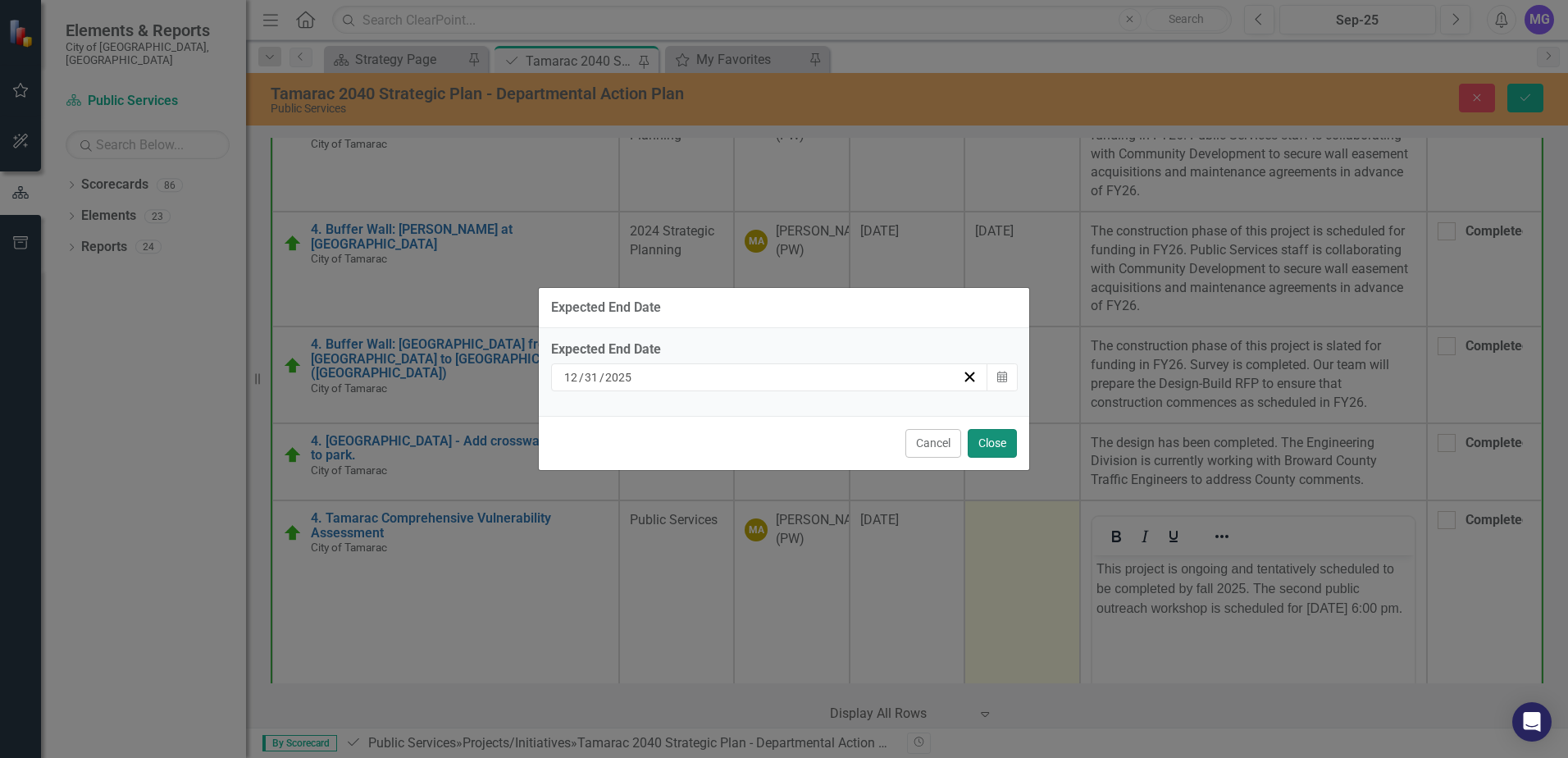
click at [981, 441] on button "Close" at bounding box center [992, 442] width 49 height 28
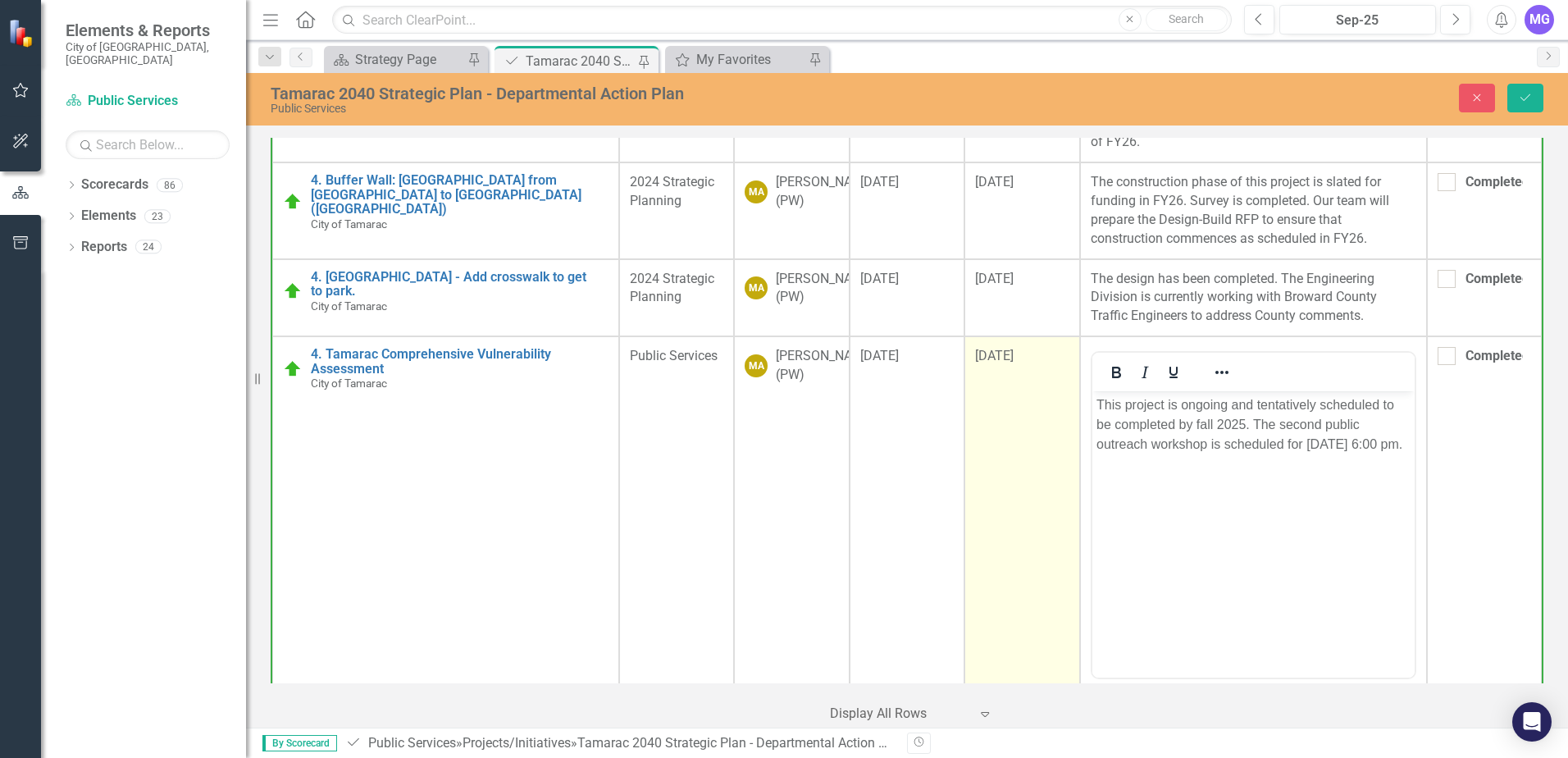
scroll to position [1881, 0]
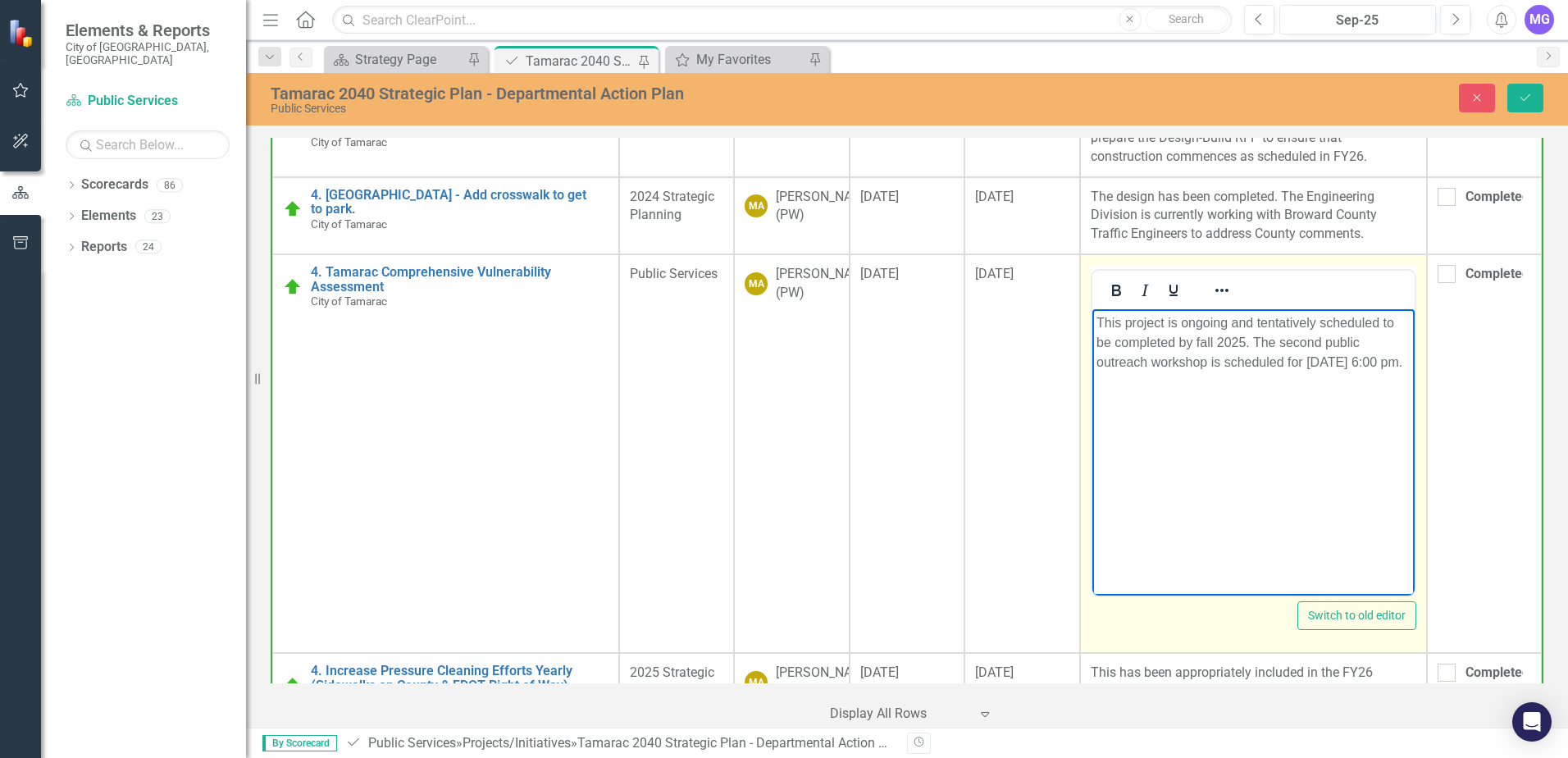
click at [1223, 361] on p "This project is ongoing and tentatively scheduled to be completed by fall 2025.…" at bounding box center [1253, 342] width 314 height 59
click at [1207, 362] on p "This project is ongoing and tentatively scheduled to be completed by fall 2025.…" at bounding box center [1253, 352] width 314 height 79
click at [1222, 442] on body "This project is ongoing and tentatively scheduled to be completed by fall 2025.…" at bounding box center [1253, 432] width 322 height 246
click at [1197, 343] on p "This project is ongoing and tentatively scheduled to be completed by fall 2025.…" at bounding box center [1253, 352] width 314 height 79
click at [1230, 500] on body "This project is ongoing and tentatively scheduled to be completed by Fall 2025.…" at bounding box center [1253, 432] width 322 height 246
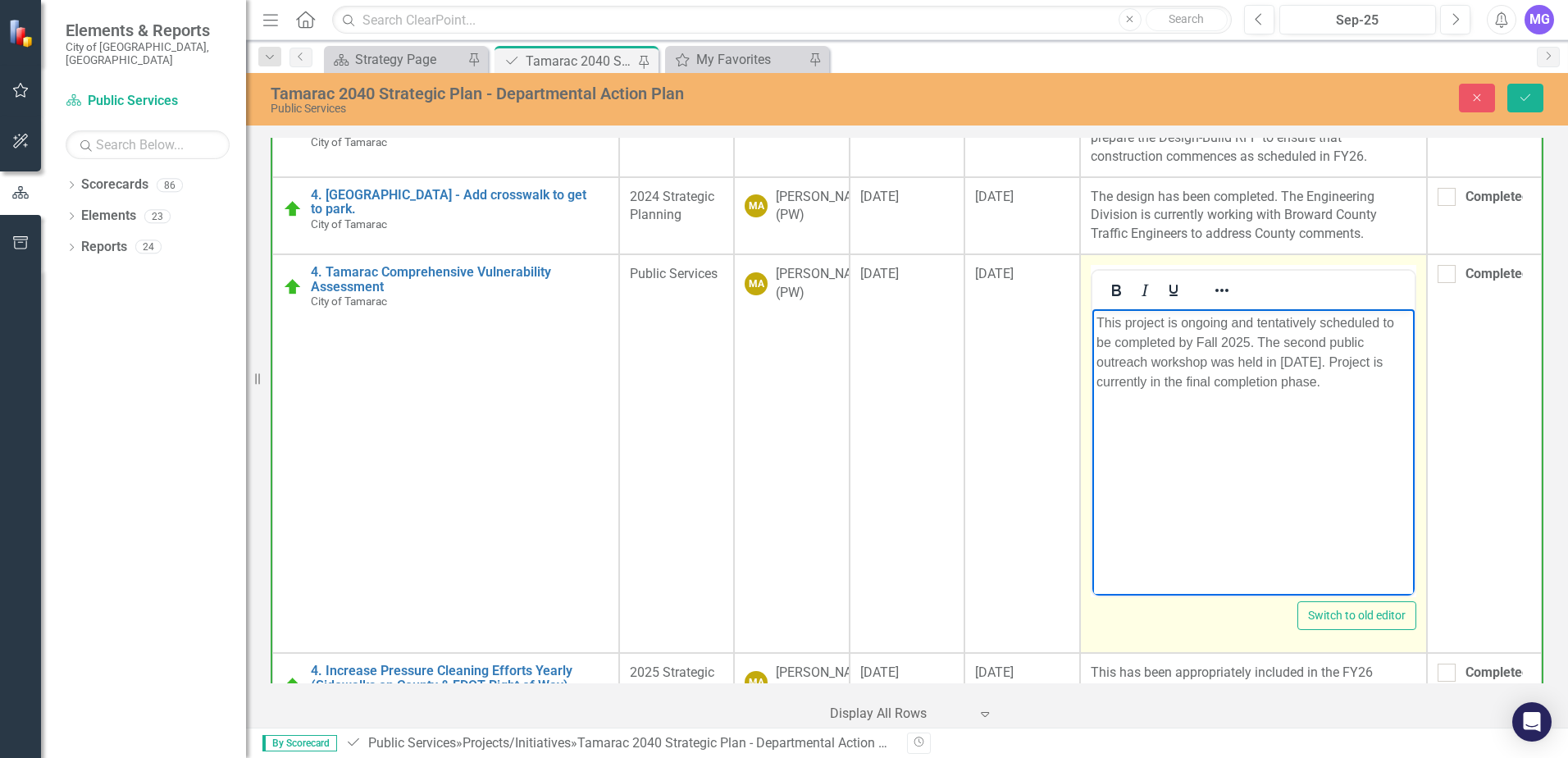
click at [1356, 417] on body "This project is ongoing and tentatively scheduled to be completed by Fall 2025.…" at bounding box center [1253, 432] width 322 height 246
drag, startPoint x: 1361, startPoint y: 363, endPoint x: 1356, endPoint y: 376, distance: 13.9
click at [1359, 366] on p "This project is ongoing and tentatively scheduled to be completed by Fall 2025.…" at bounding box center [1253, 352] width 314 height 79
click at [1235, 384] on p "This project is ongoing and tentatively scheduled to be completed by Fall 2025.…" at bounding box center [1253, 352] width 314 height 79
click at [1212, 459] on body "This project is ongoing and tentatively scheduled to be completed by Fall 2025.…" at bounding box center [1253, 432] width 322 height 246
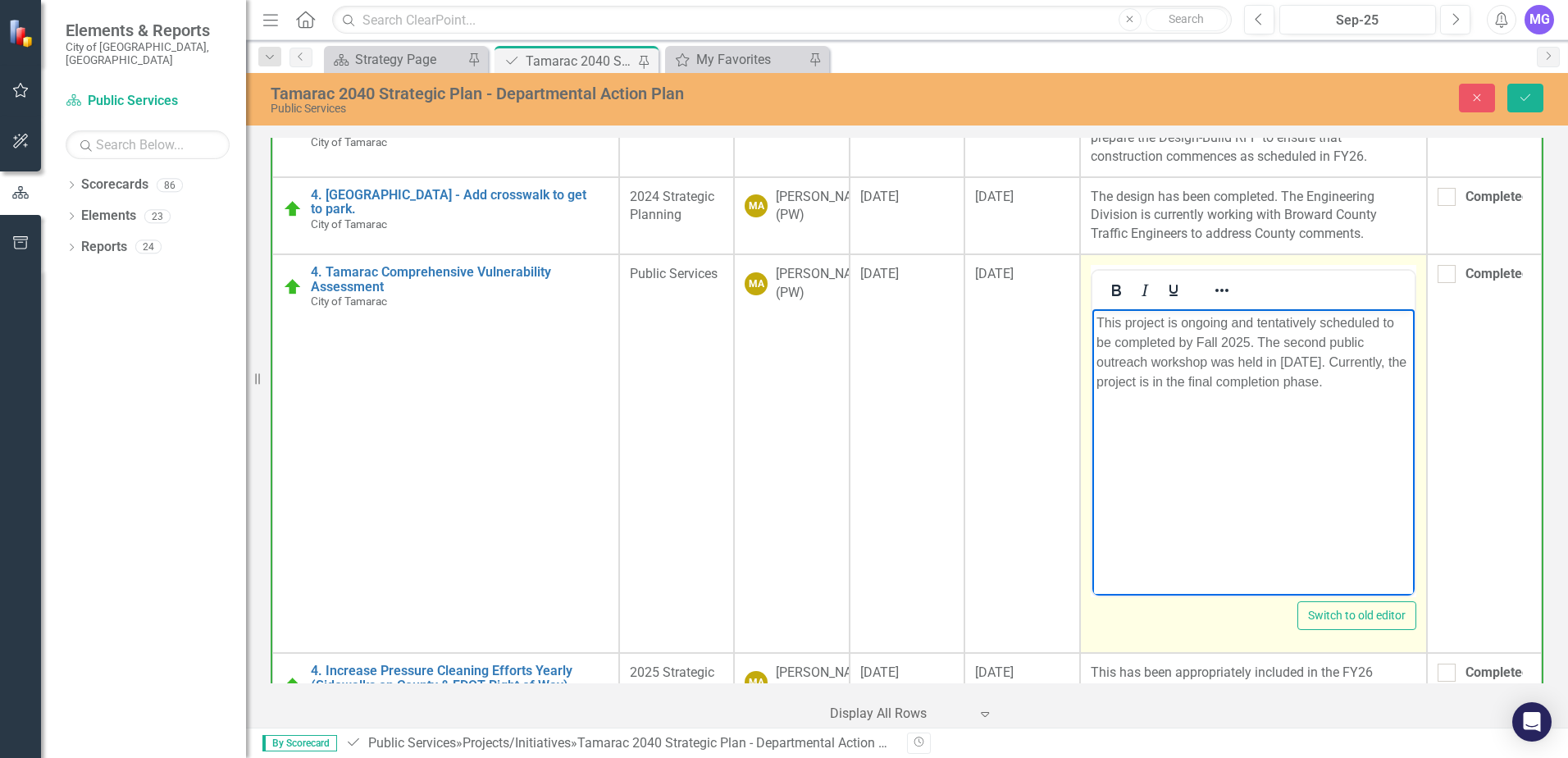
drag, startPoint x: 1348, startPoint y: 459, endPoint x: 1373, endPoint y: 424, distance: 43.0
click at [1349, 459] on body "This project is ongoing and tentatively scheduled to be completed by Fall 2025.…" at bounding box center [1253, 432] width 322 height 246
click at [1405, 385] on p "This project is ongoing and tentatively scheduled to be completed by Fall 2025.…" at bounding box center [1253, 352] width 314 height 79
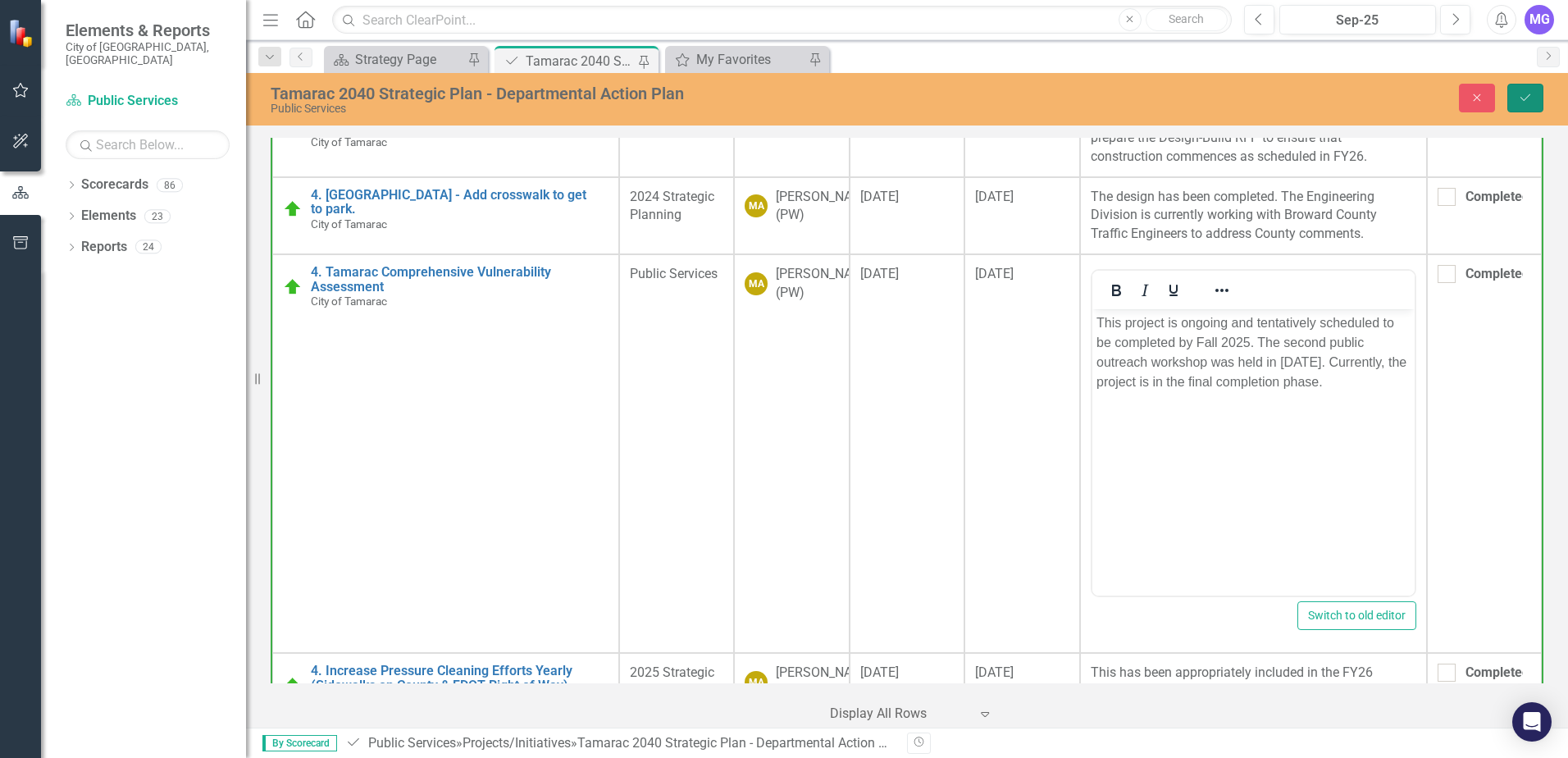
click at [1525, 98] on icon "Save" at bounding box center [1524, 97] width 15 height 11
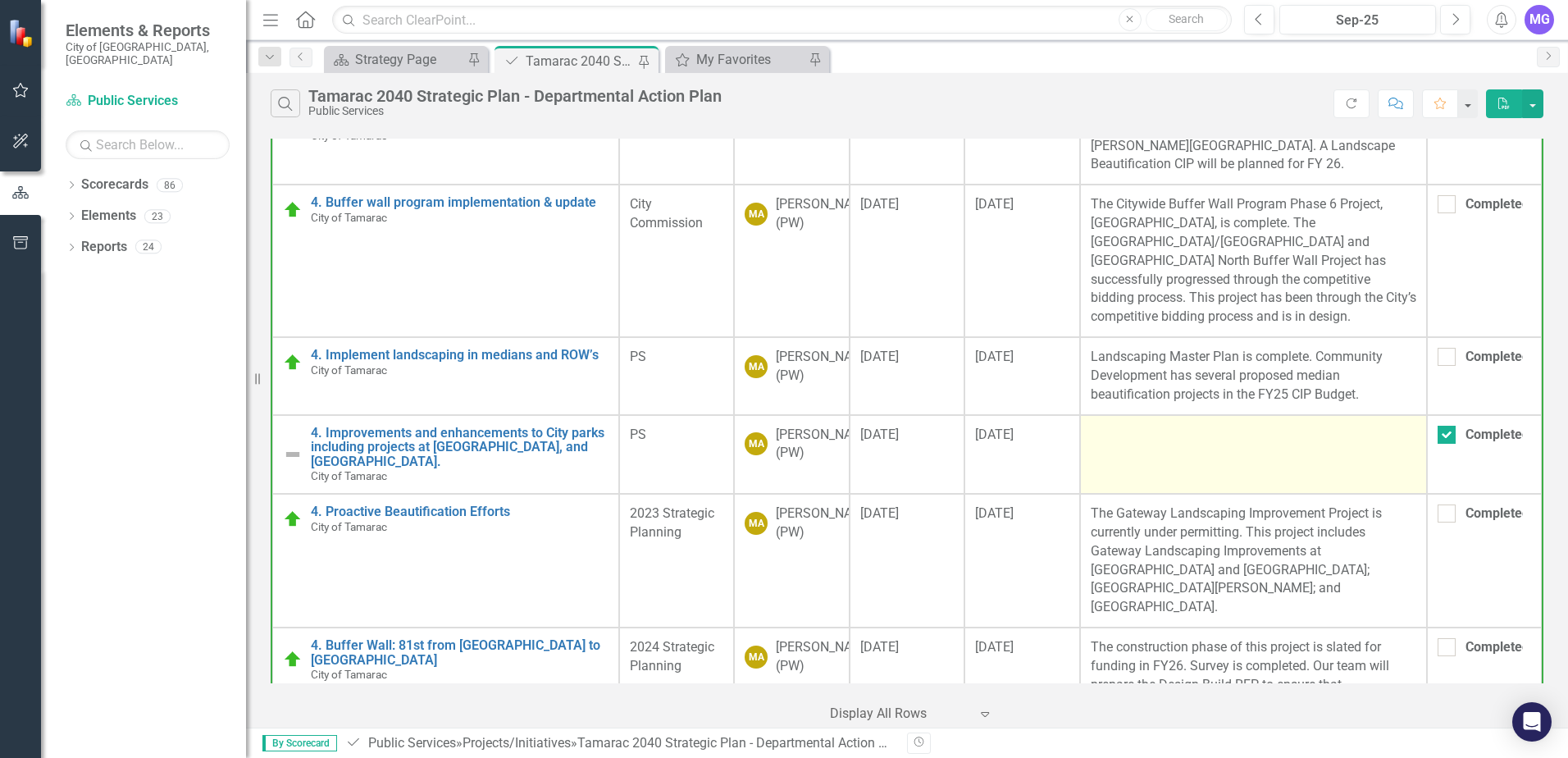
scroll to position [998, 0]
